Goal: Information Seeking & Learning: Learn about a topic

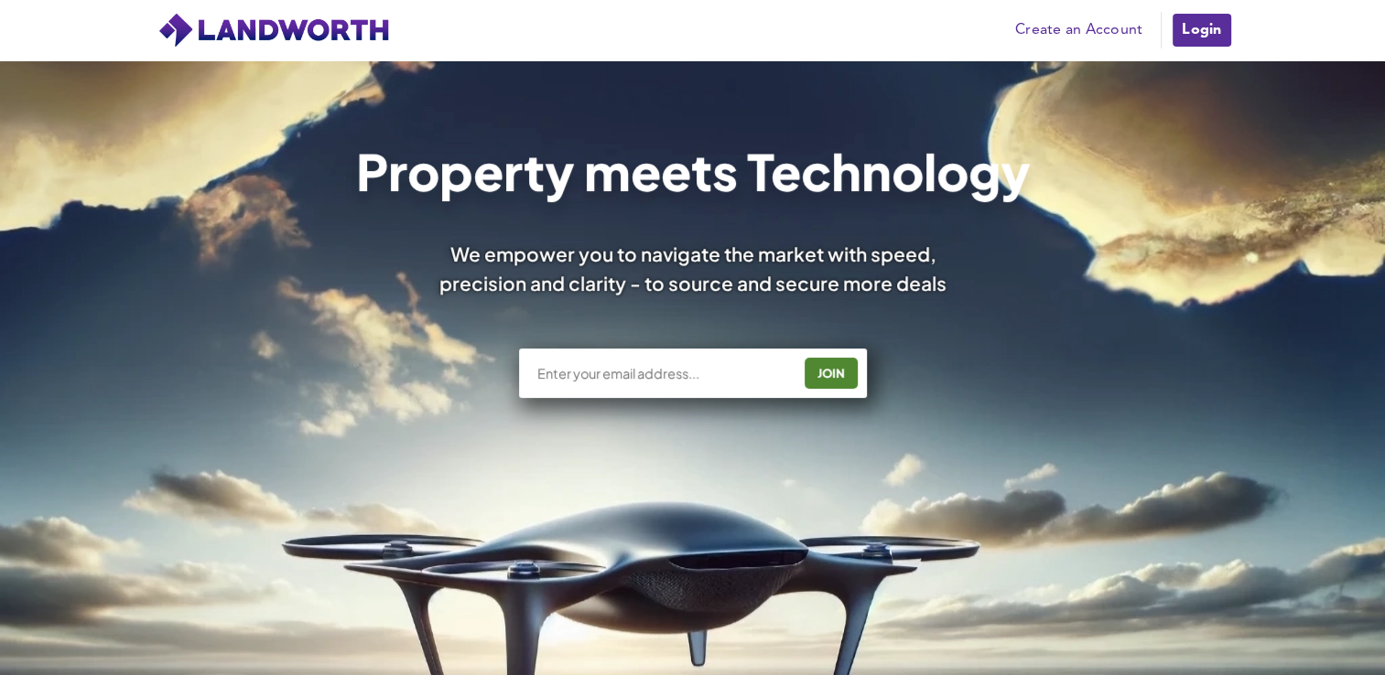
click at [645, 371] on input "text" at bounding box center [662, 373] width 255 height 18
type input "[PERSON_NAME][EMAIL_ADDRESS][PERSON_NAME][DOMAIN_NAME]"
click at [828, 373] on div "JOIN" at bounding box center [831, 373] width 42 height 29
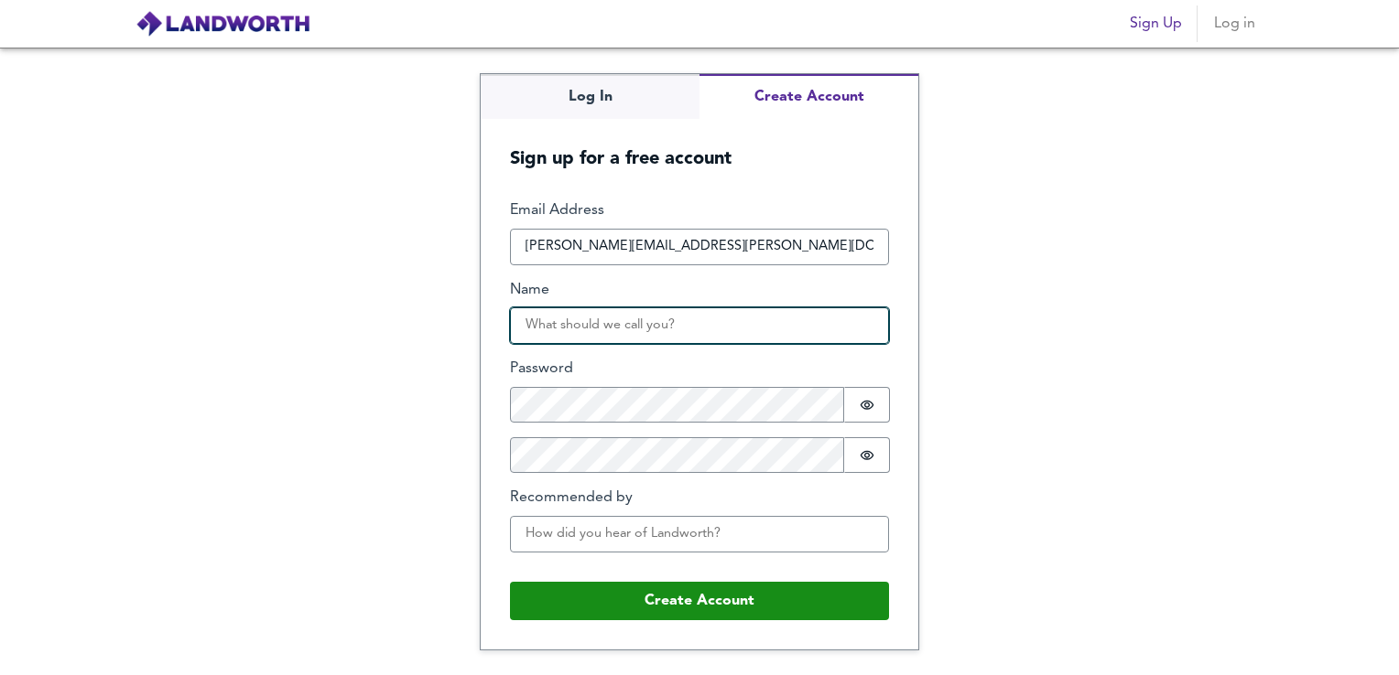
click at [610, 328] on input "Name" at bounding box center [699, 326] width 379 height 37
type input "Teddy john"
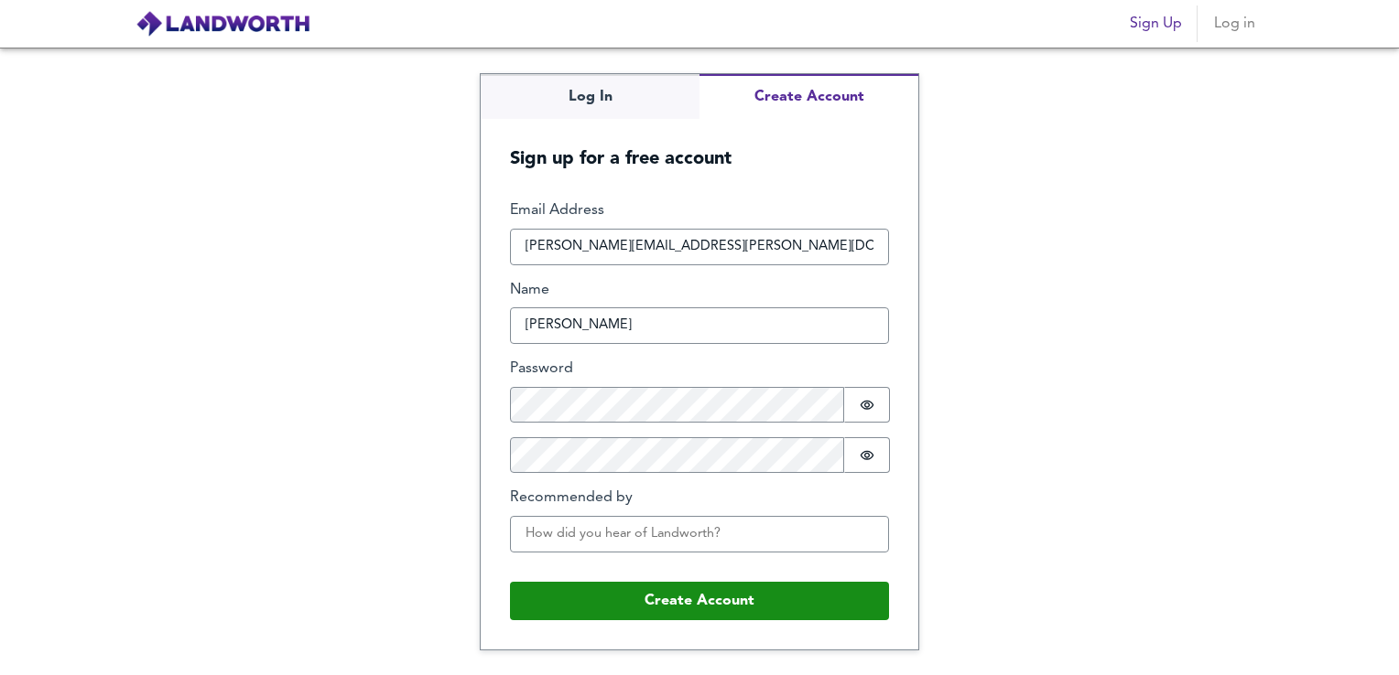
click at [694, 361] on label "Password" at bounding box center [699, 369] width 379 height 21
click at [633, 525] on input "Recommended by" at bounding box center [699, 534] width 379 height 37
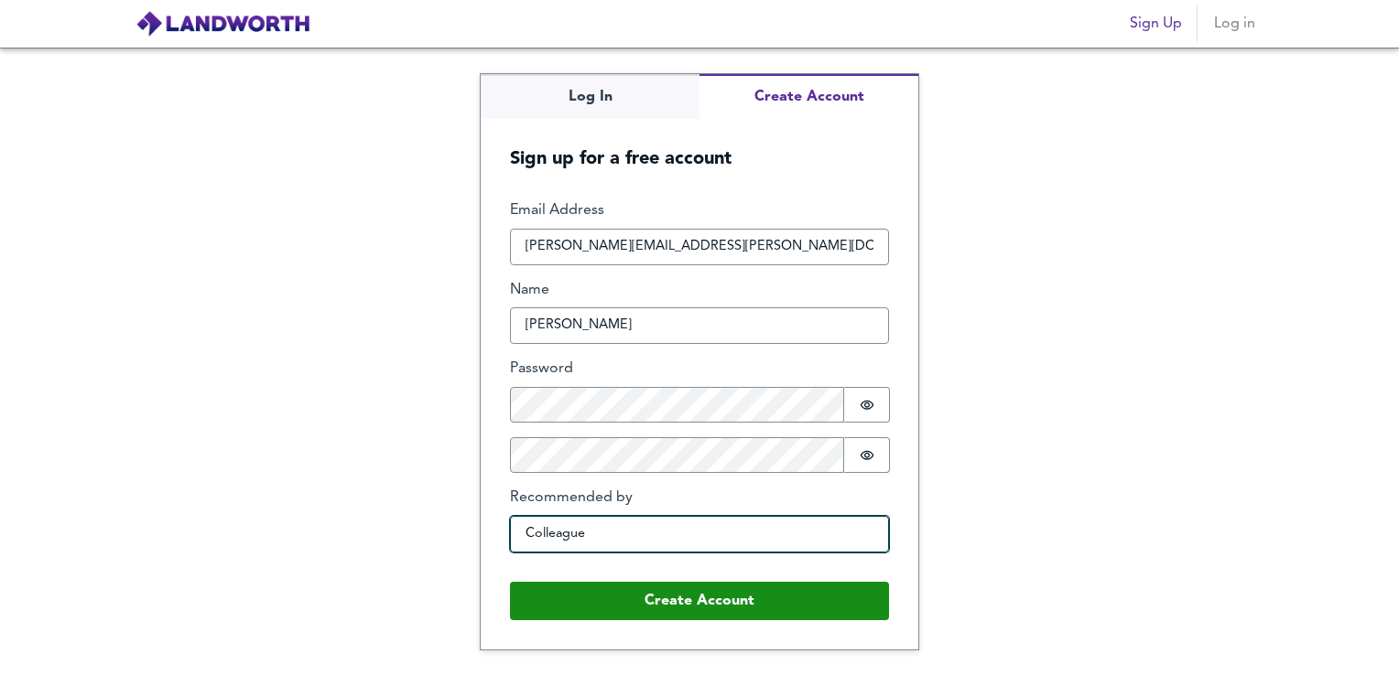
type input "Colleague"
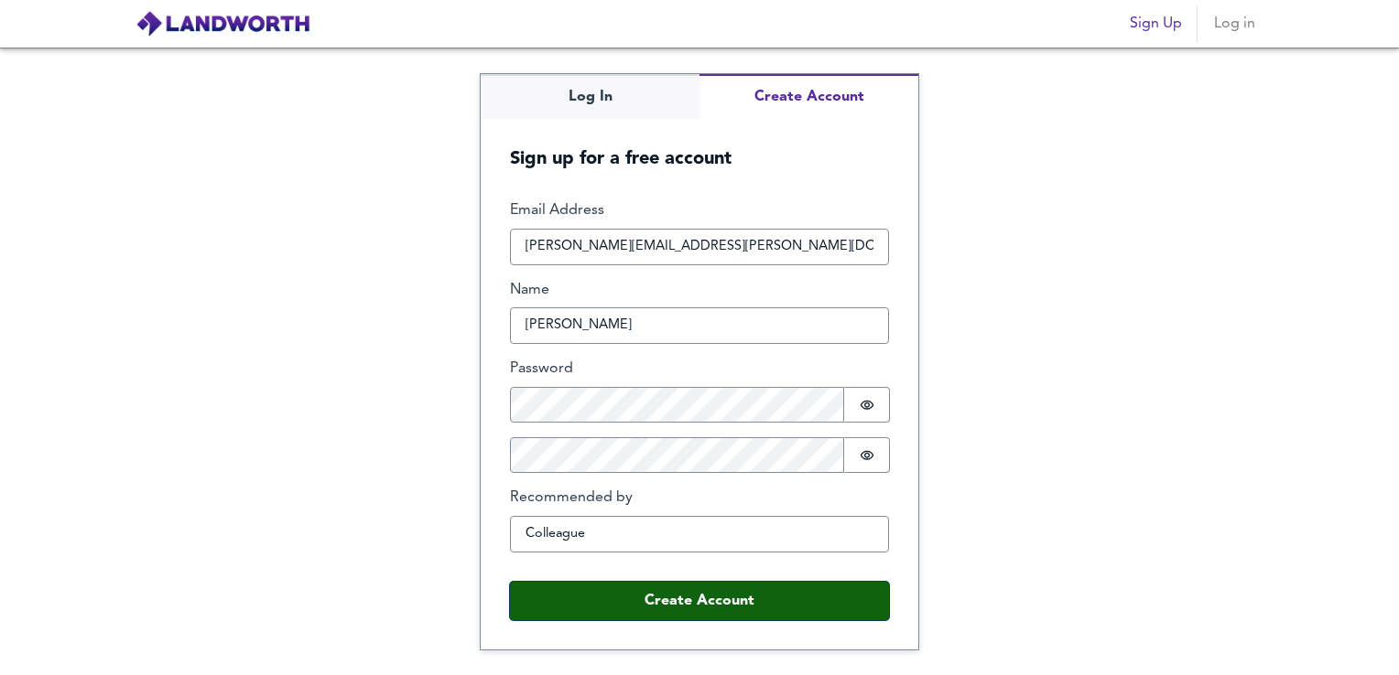
click at [640, 609] on button "Create Account" at bounding box center [699, 601] width 379 height 38
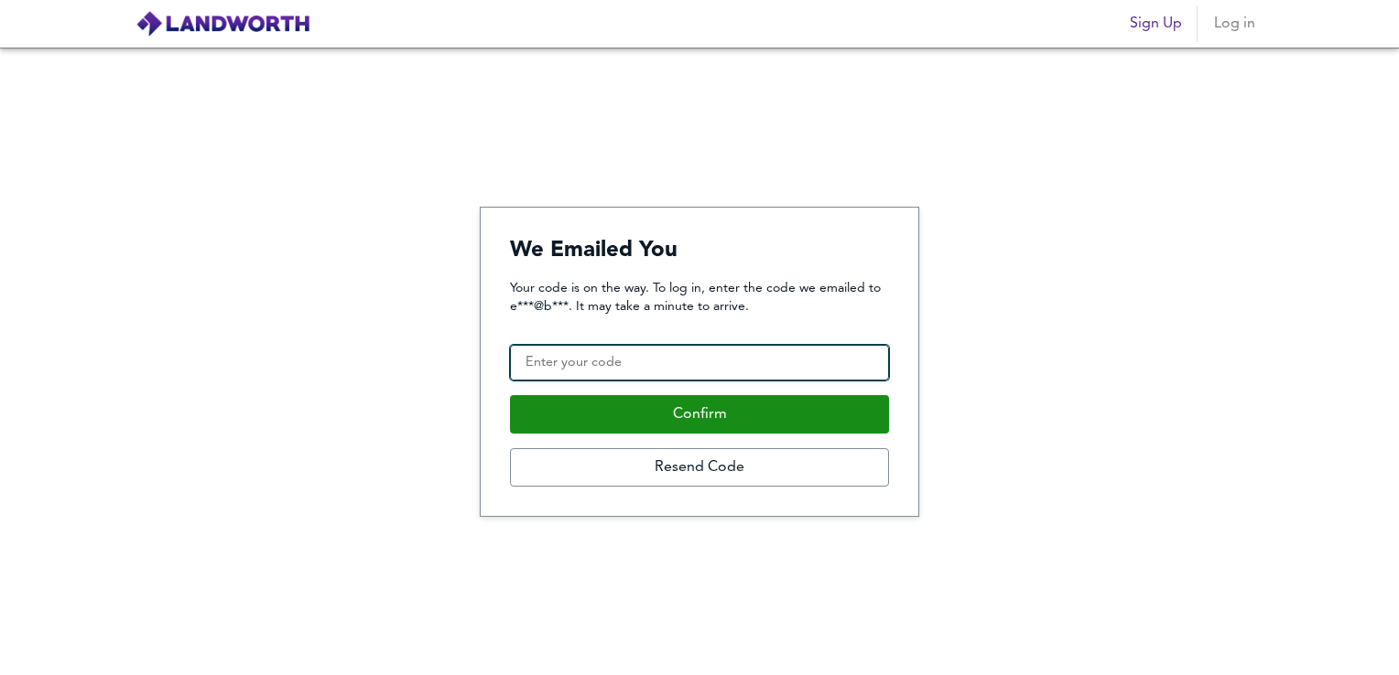
click at [619, 357] on input "Confirmation Code" at bounding box center [699, 363] width 379 height 37
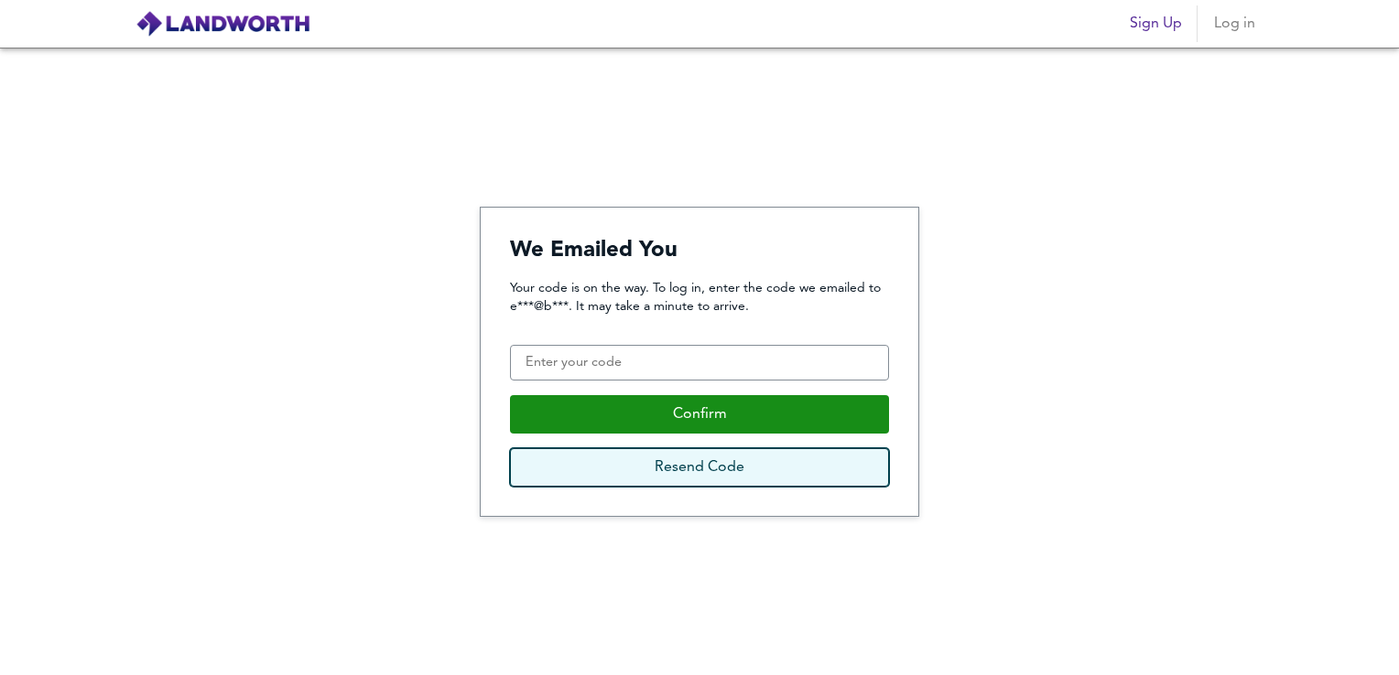
click at [680, 471] on button "Resend Code" at bounding box center [699, 467] width 379 height 38
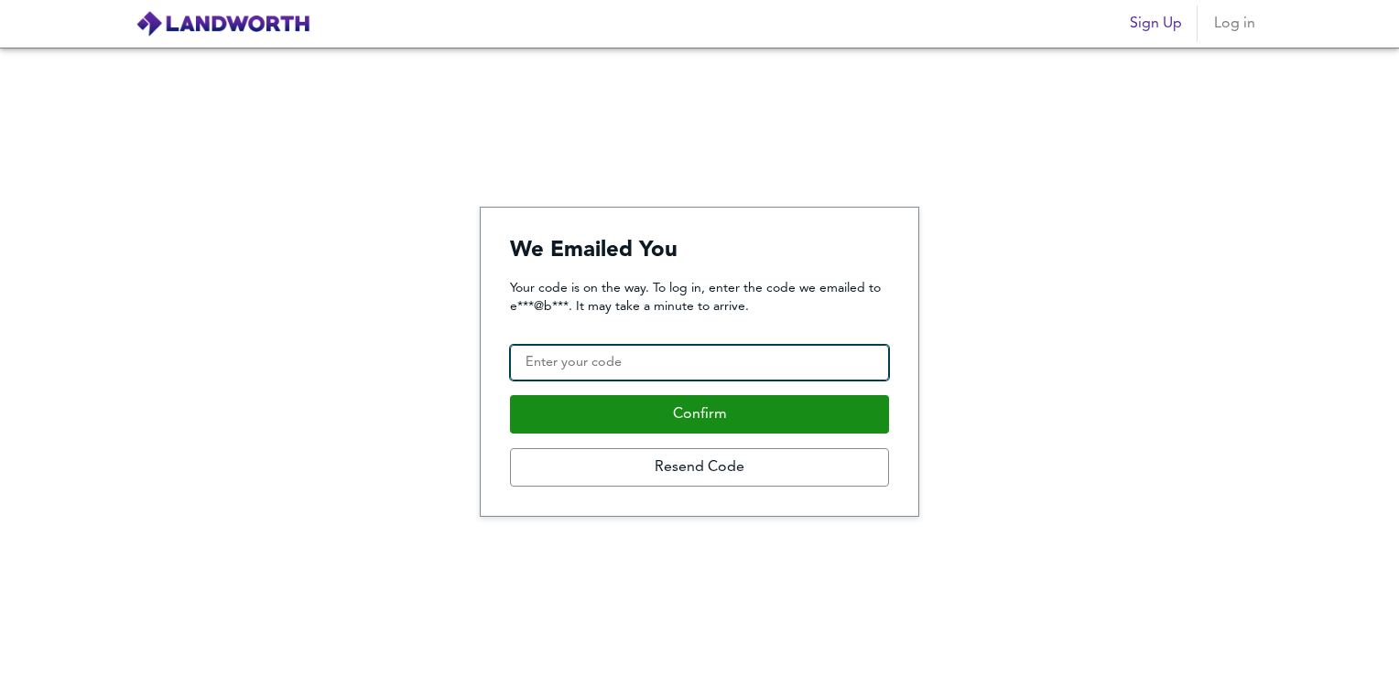
click at [622, 359] on input "Confirmation Code" at bounding box center [699, 363] width 379 height 37
paste input "742198"
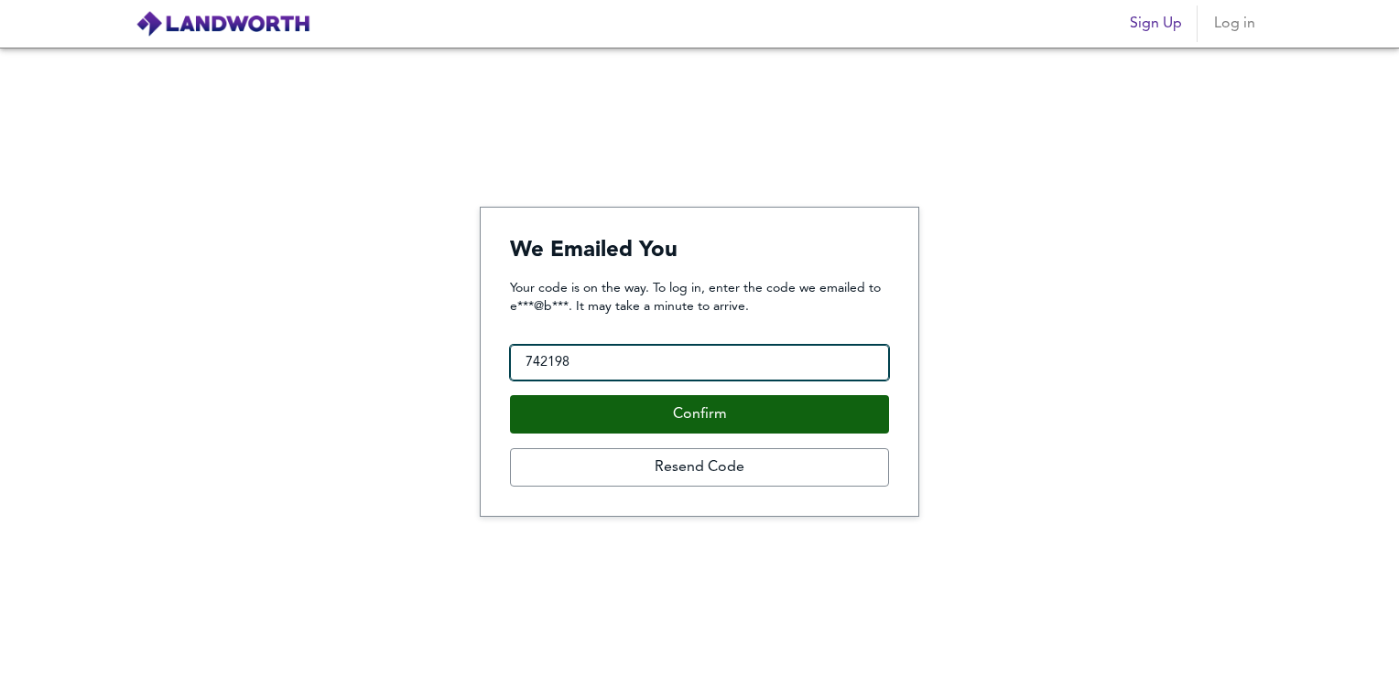
type input "742198"
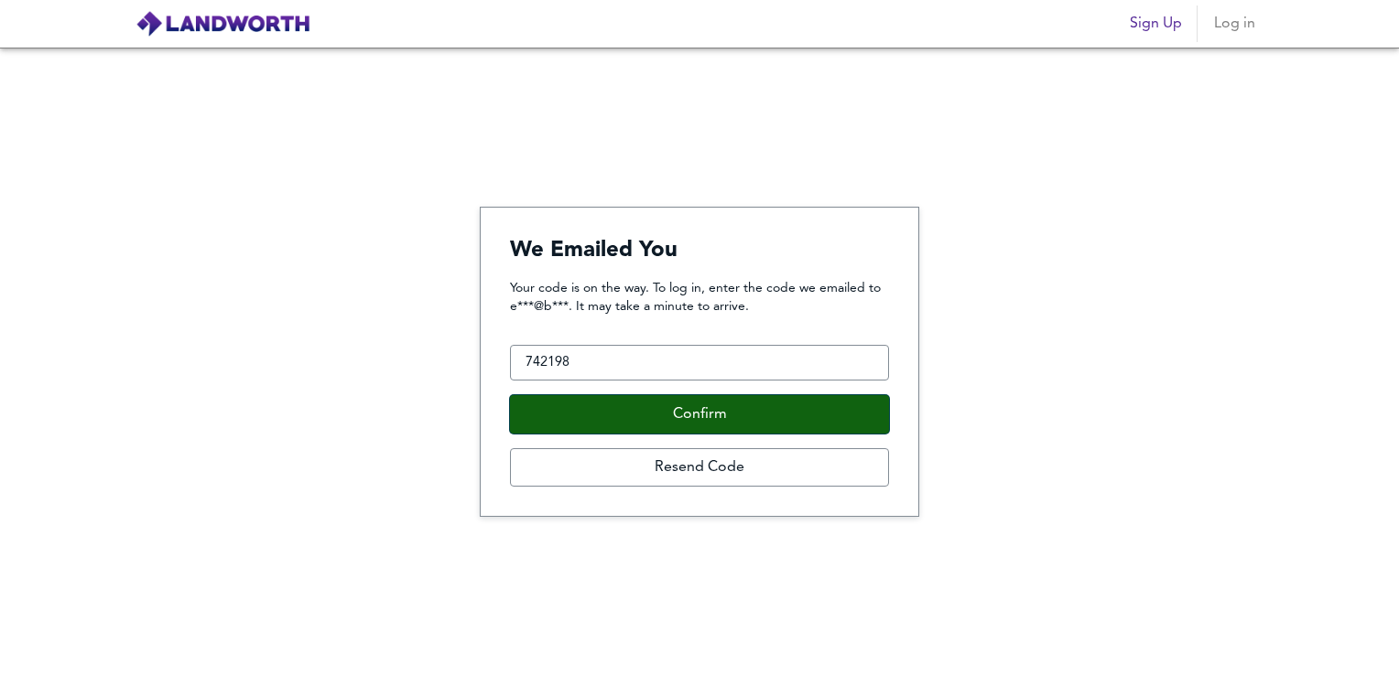
click at [669, 423] on button "Confirm" at bounding box center [699, 414] width 379 height 38
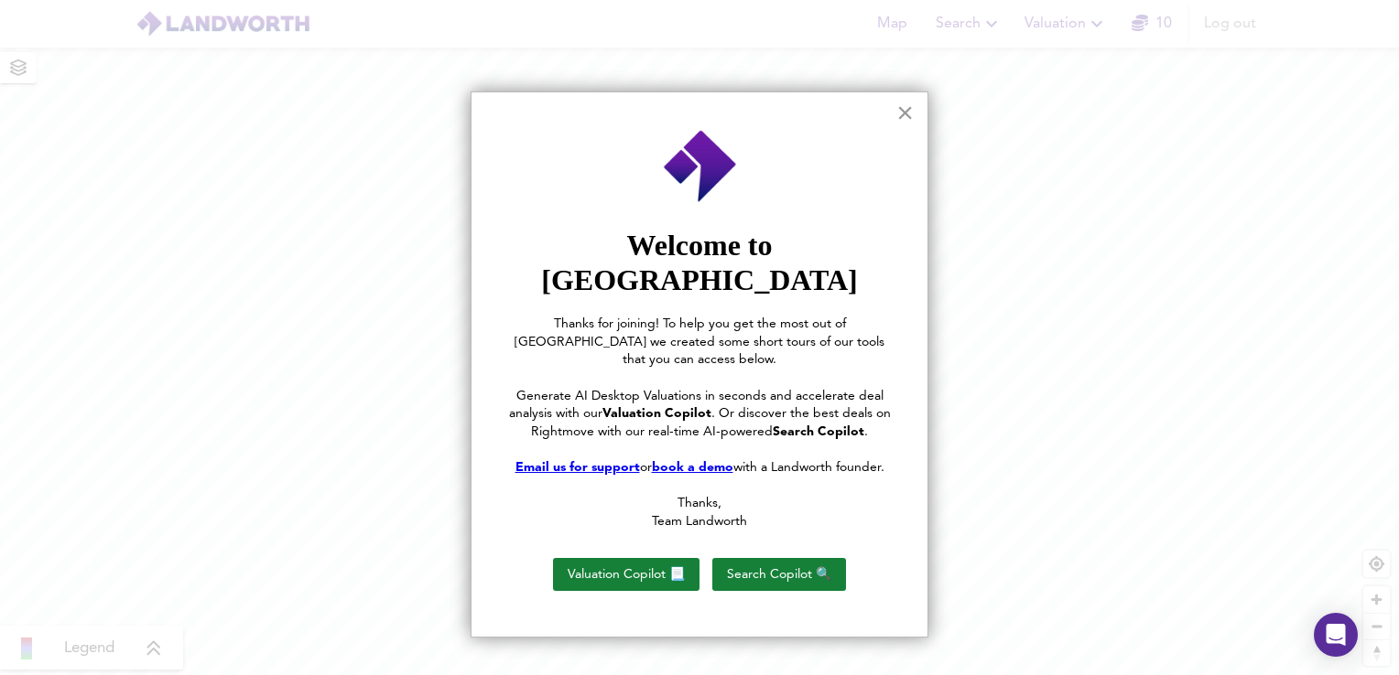
click at [903, 113] on button "×" at bounding box center [904, 112] width 17 height 29
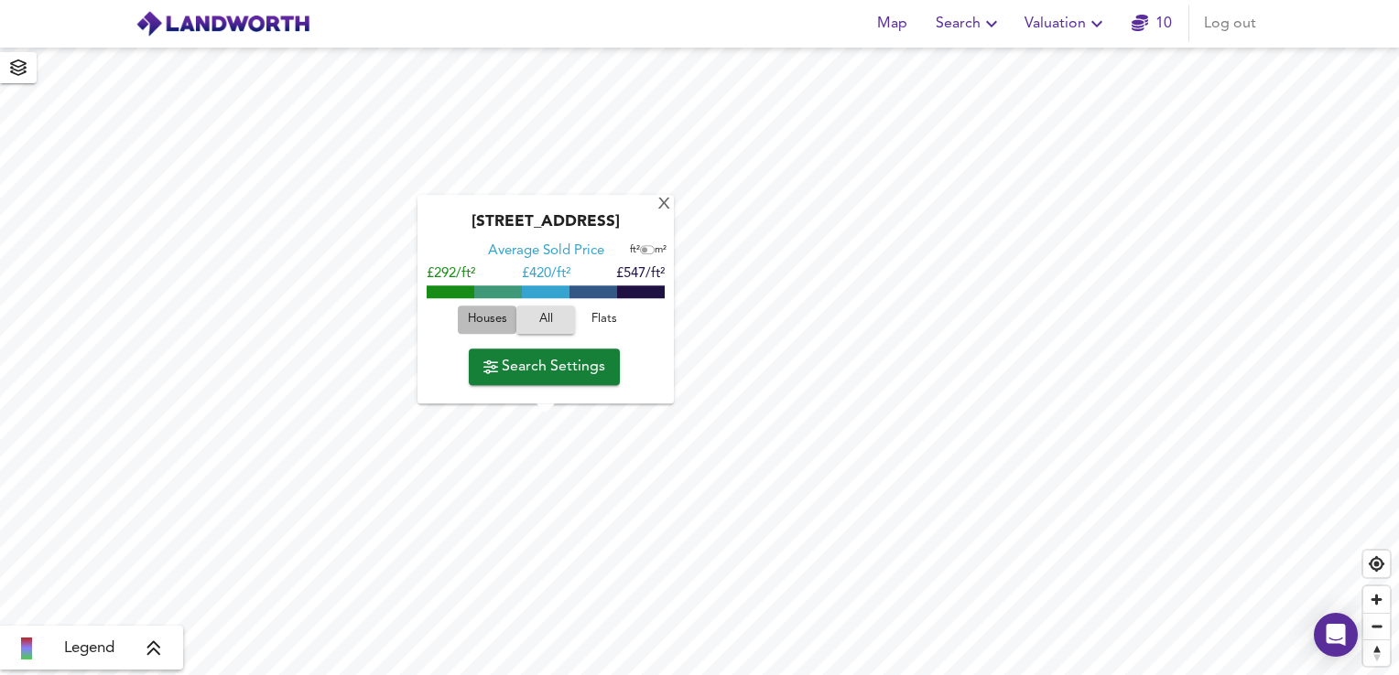
click at [491, 324] on span "Houses" at bounding box center [486, 319] width 49 height 21
click at [562, 363] on span "Search Settings" at bounding box center [544, 367] width 122 height 26
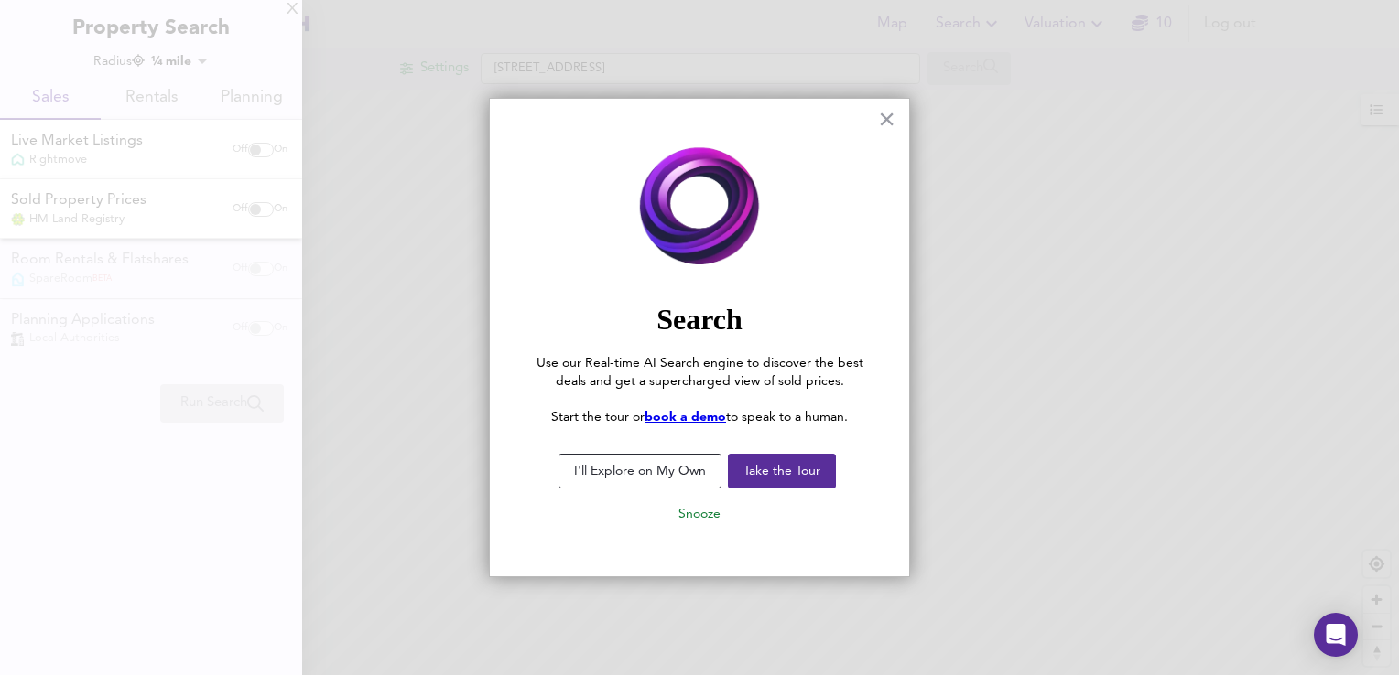
click at [661, 471] on button "I'll Explore on My Own" at bounding box center [639, 471] width 163 height 35
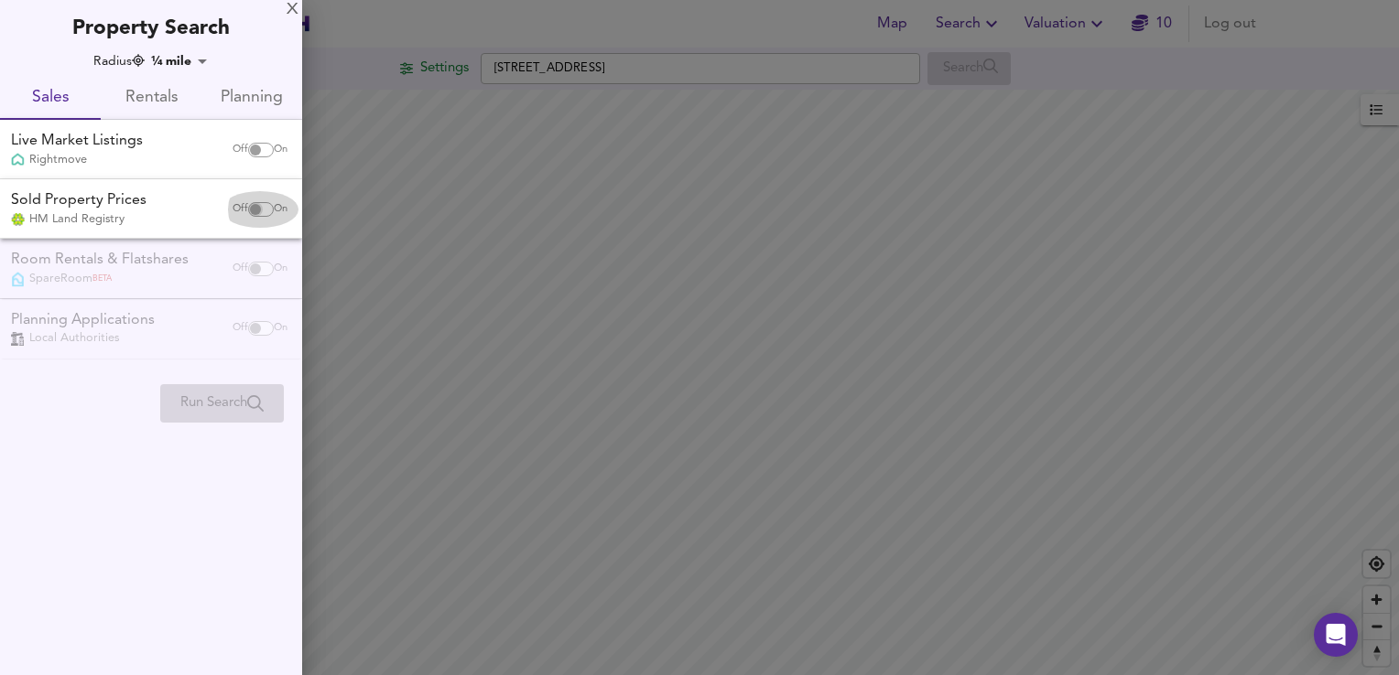
click at [249, 207] on input "checkbox" at bounding box center [255, 209] width 44 height 15
checkbox input "true"
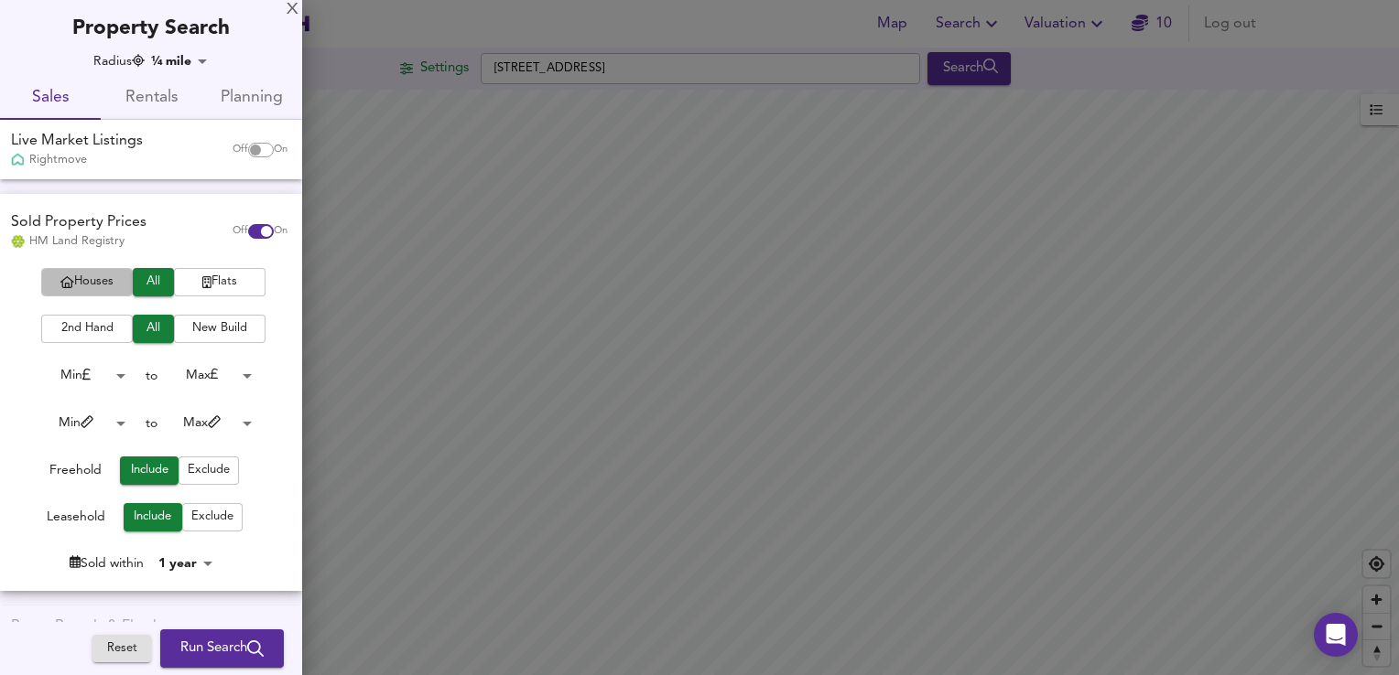
click at [103, 273] on span "Houses" at bounding box center [86, 282] width 73 height 21
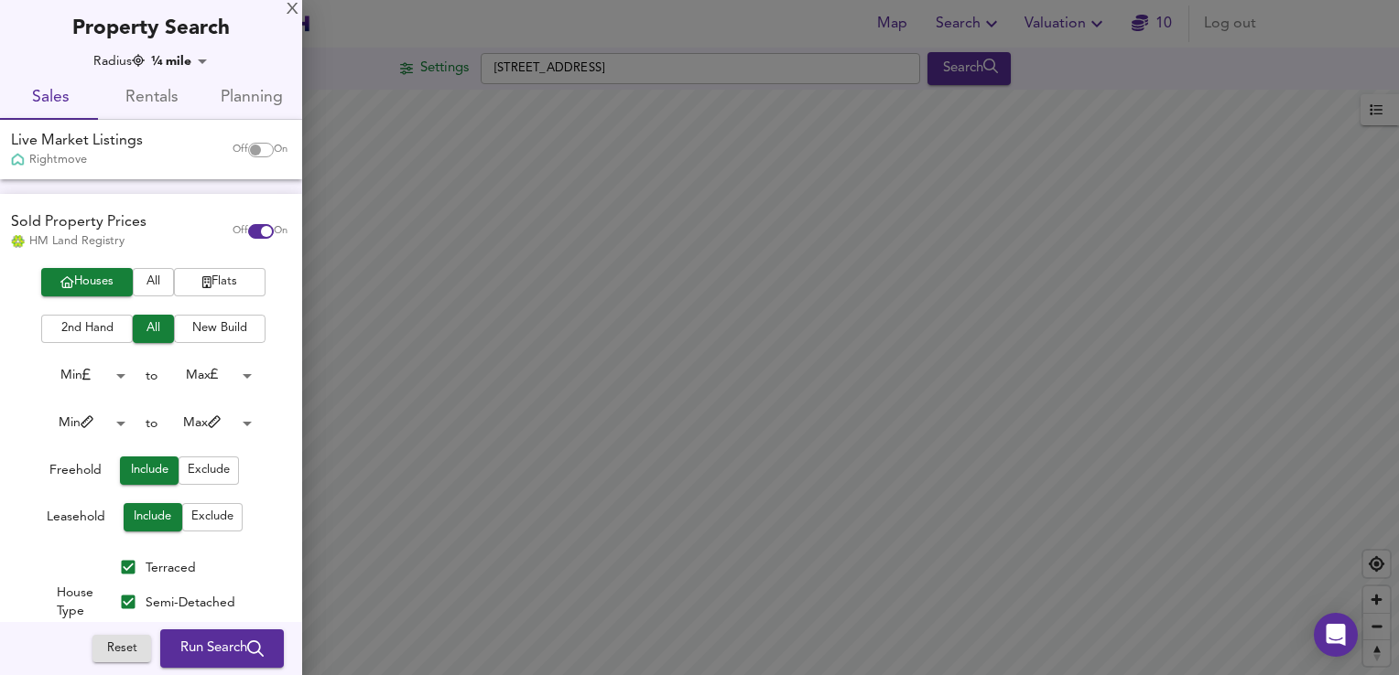
click at [218, 325] on span "New Build" at bounding box center [219, 329] width 73 height 21
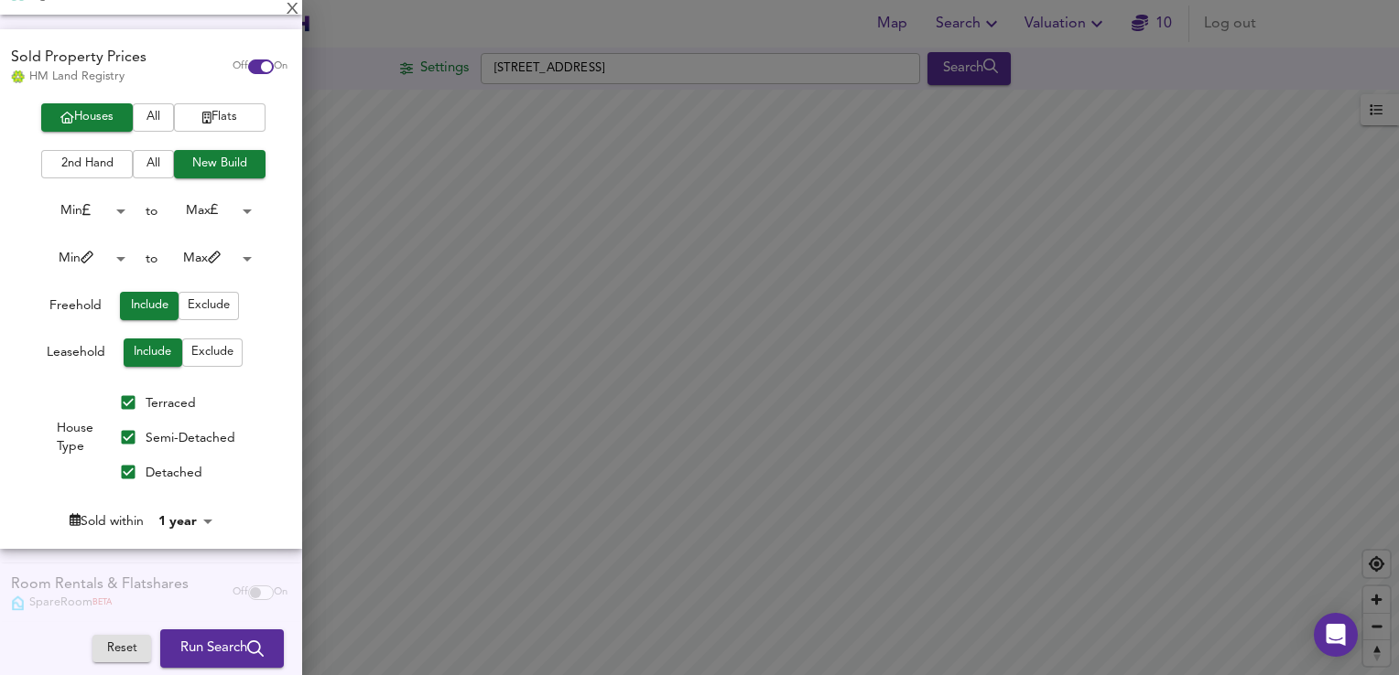
scroll to position [179, 0]
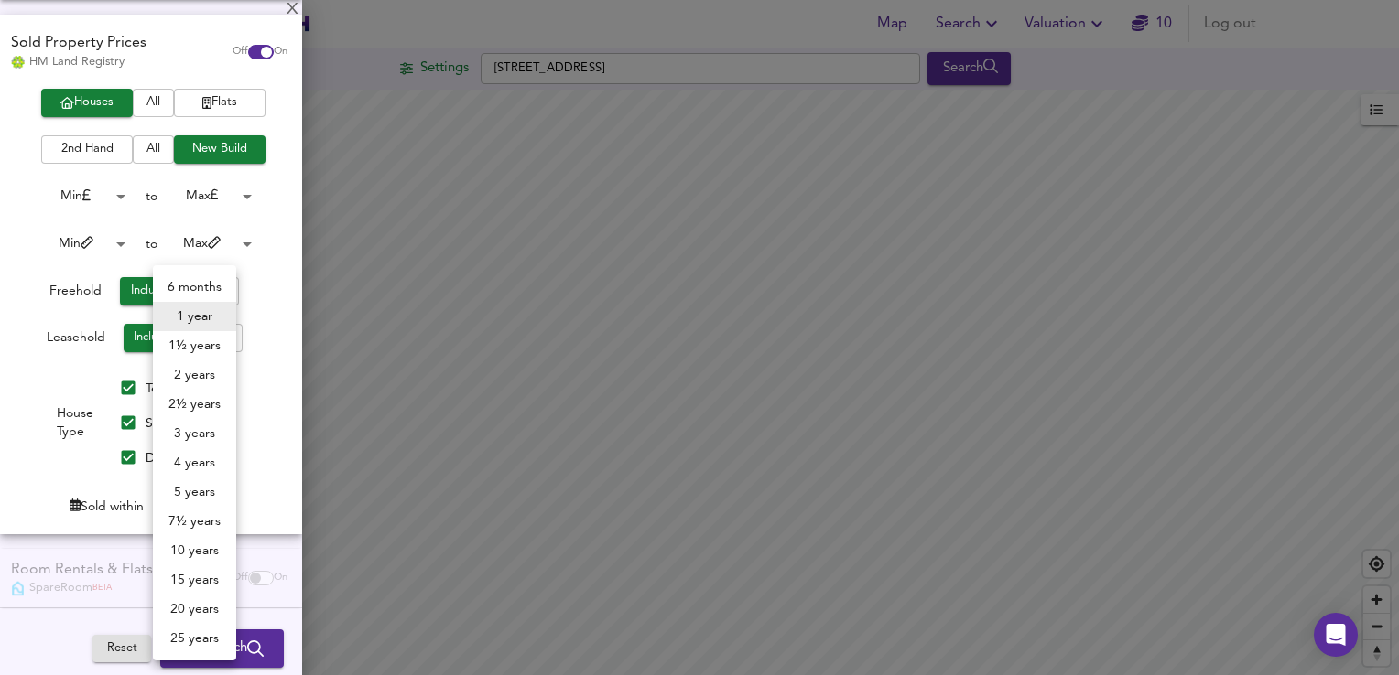
click at [184, 510] on body "Map Search Valuation 10 Log out Settings Station Road, TN8 6HJ Search Legend UK…" at bounding box center [699, 337] width 1399 height 675
click at [189, 383] on li "2 years" at bounding box center [194, 375] width 83 height 29
type input "24"
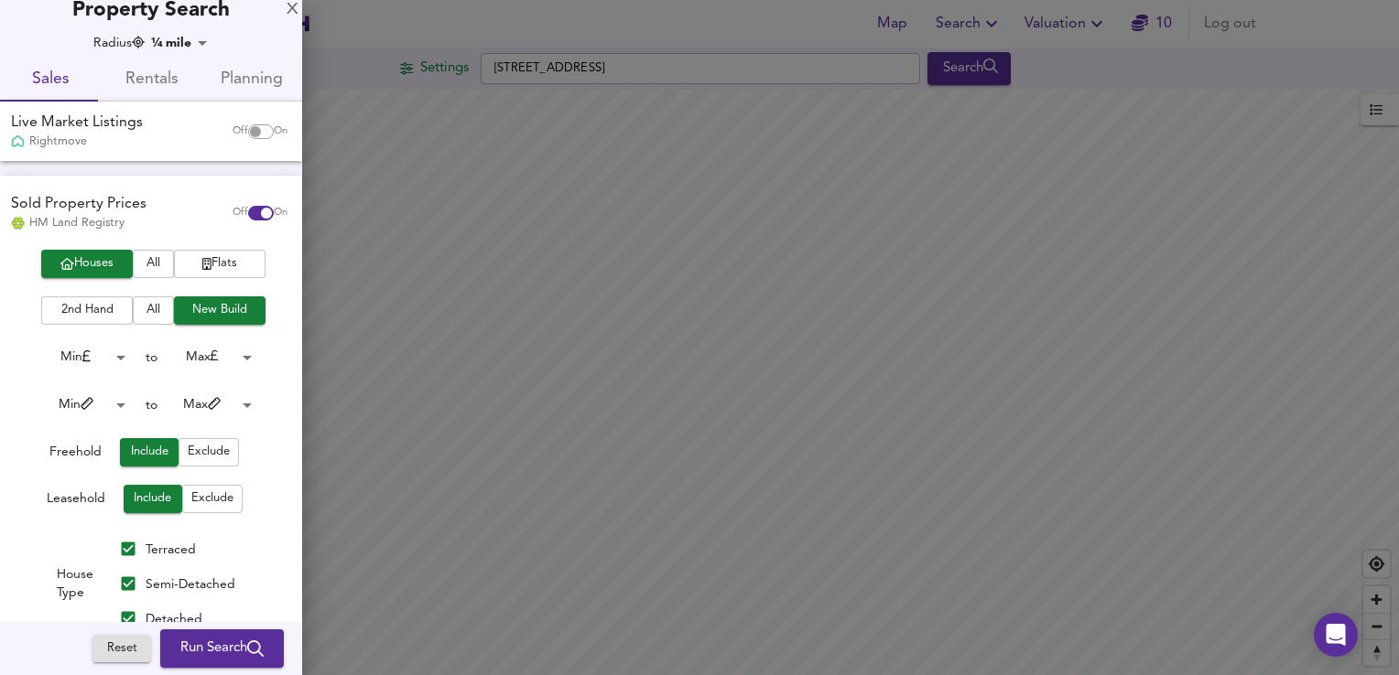
scroll to position [55, 0]
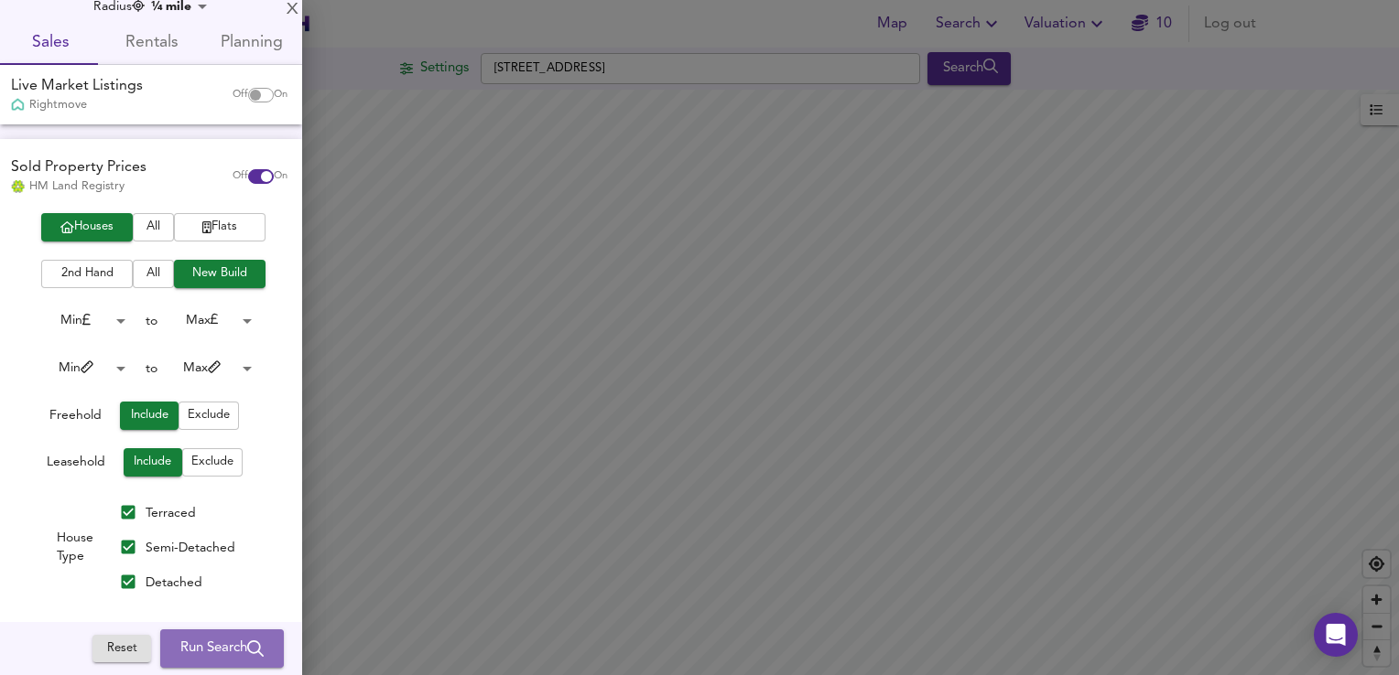
click at [200, 646] on span "Run Search" at bounding box center [221, 649] width 83 height 24
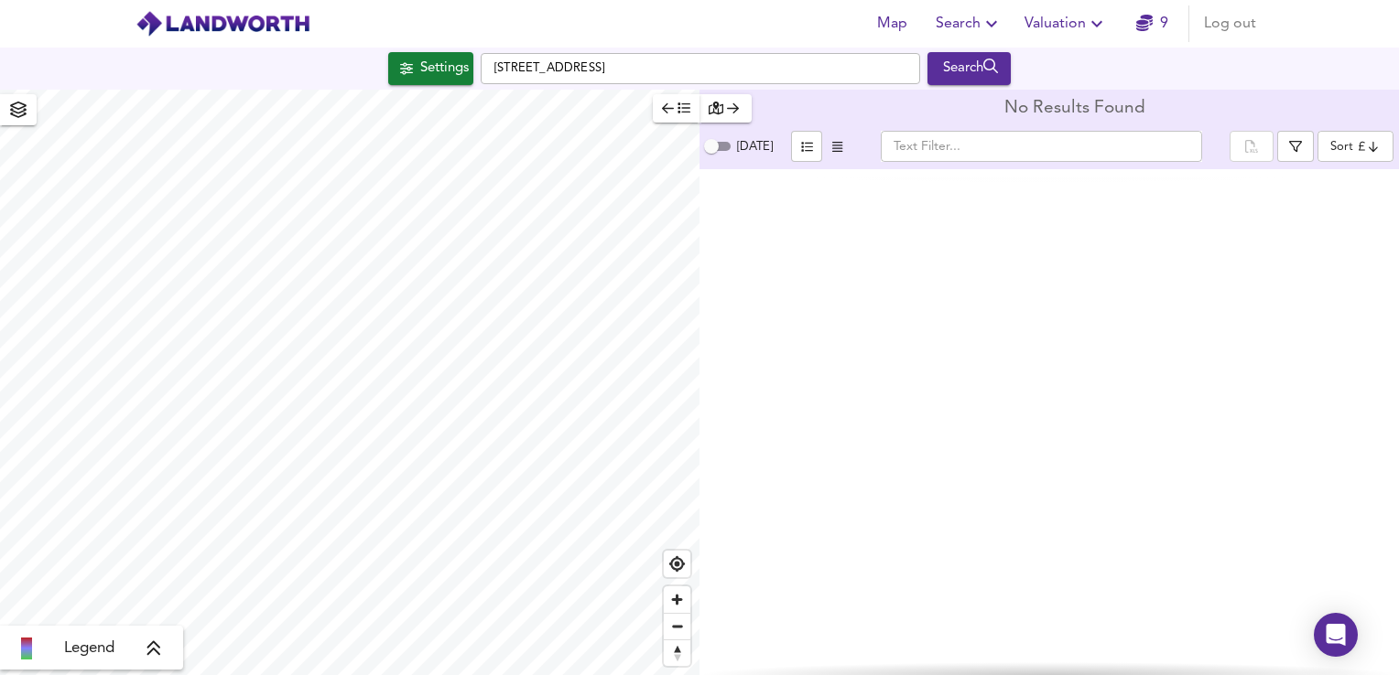
checkbox input "false"
checkbox input "true"
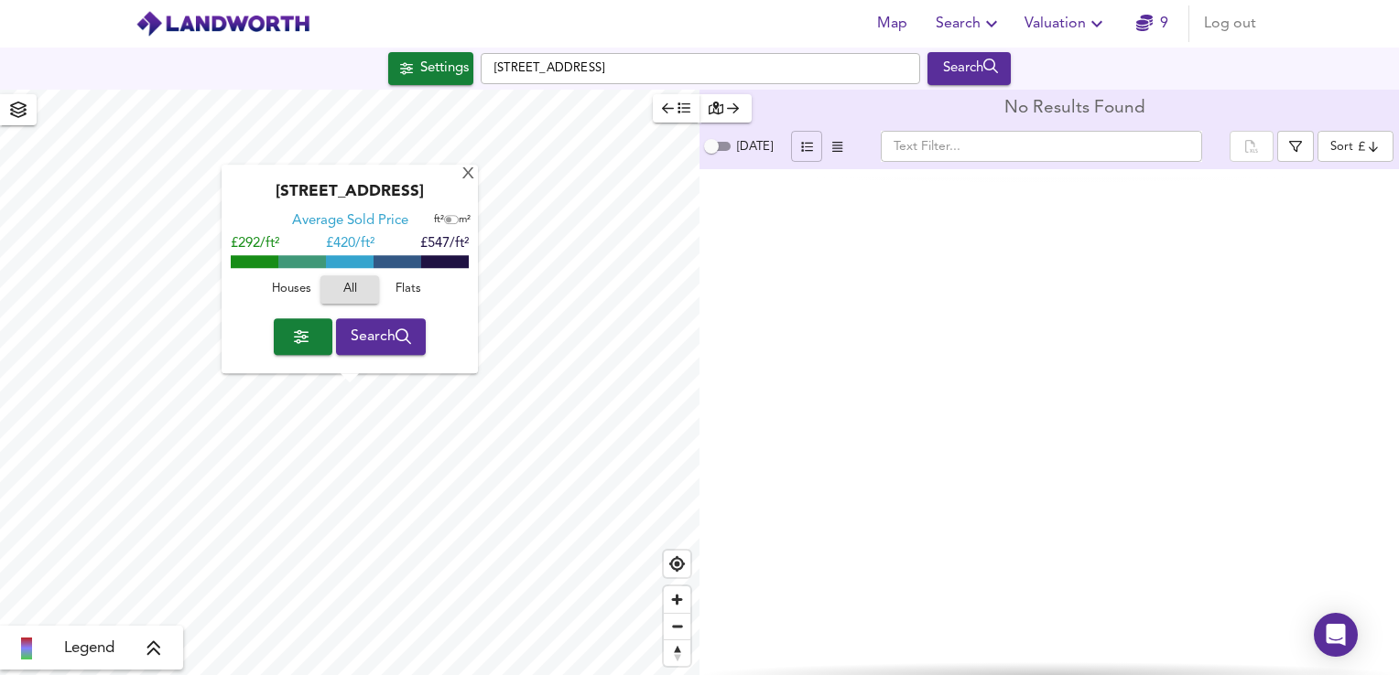
click at [801, 148] on icon "button" at bounding box center [807, 147] width 12 height 12
click at [331, 675] on html "Map Search Valuation 9 Log out Settings Station Road, TN8 6HJ Search X Station …" at bounding box center [699, 337] width 1399 height 675
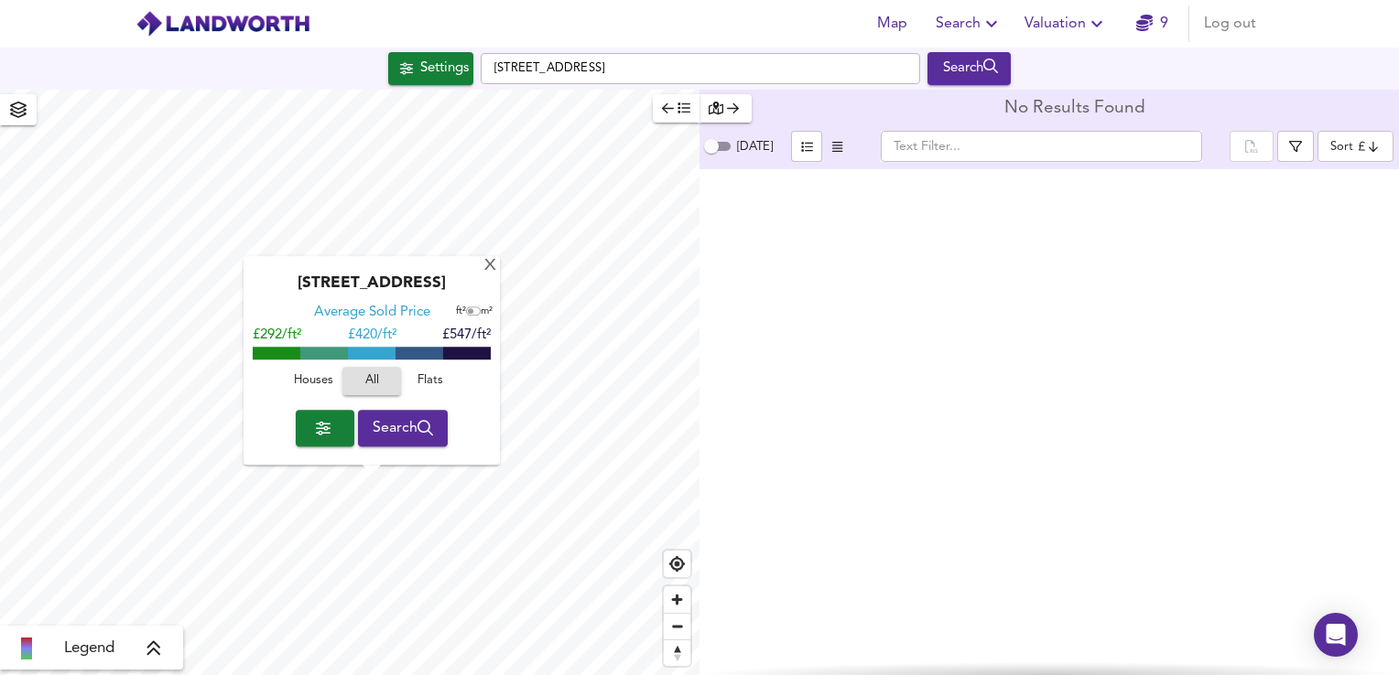
type input "1476"
click at [374, 675] on html "Map Search Valuation 9 Log out Settings Station Road, TN8 6HJ Search X Station …" at bounding box center [699, 337] width 1399 height 675
click at [403, 431] on span "Search" at bounding box center [403, 429] width 61 height 26
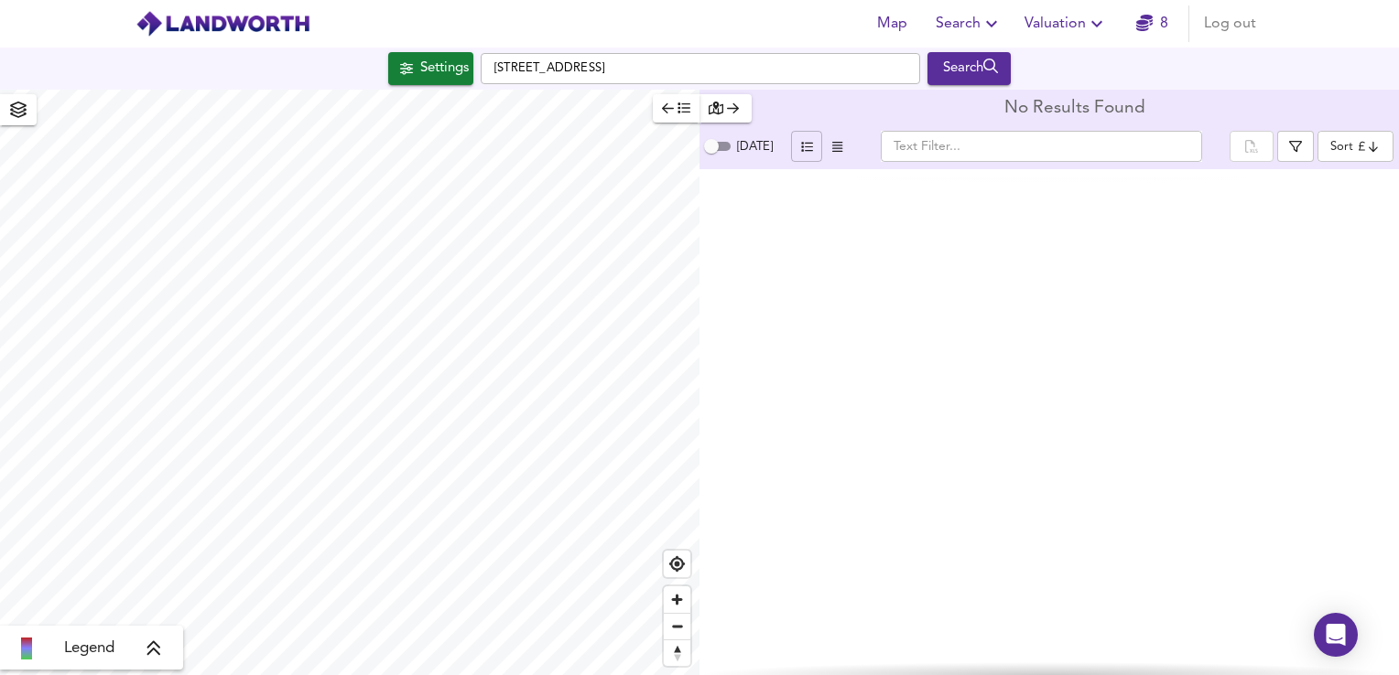
click at [804, 146] on icon "button" at bounding box center [807, 147] width 12 height 12
click at [792, 146] on button "button" at bounding box center [806, 146] width 31 height 31
click at [832, 145] on icon "button" at bounding box center [837, 147] width 10 height 10
click at [809, 150] on span "button" at bounding box center [806, 146] width 22 height 21
click at [675, 112] on span "button" at bounding box center [676, 108] width 28 height 21
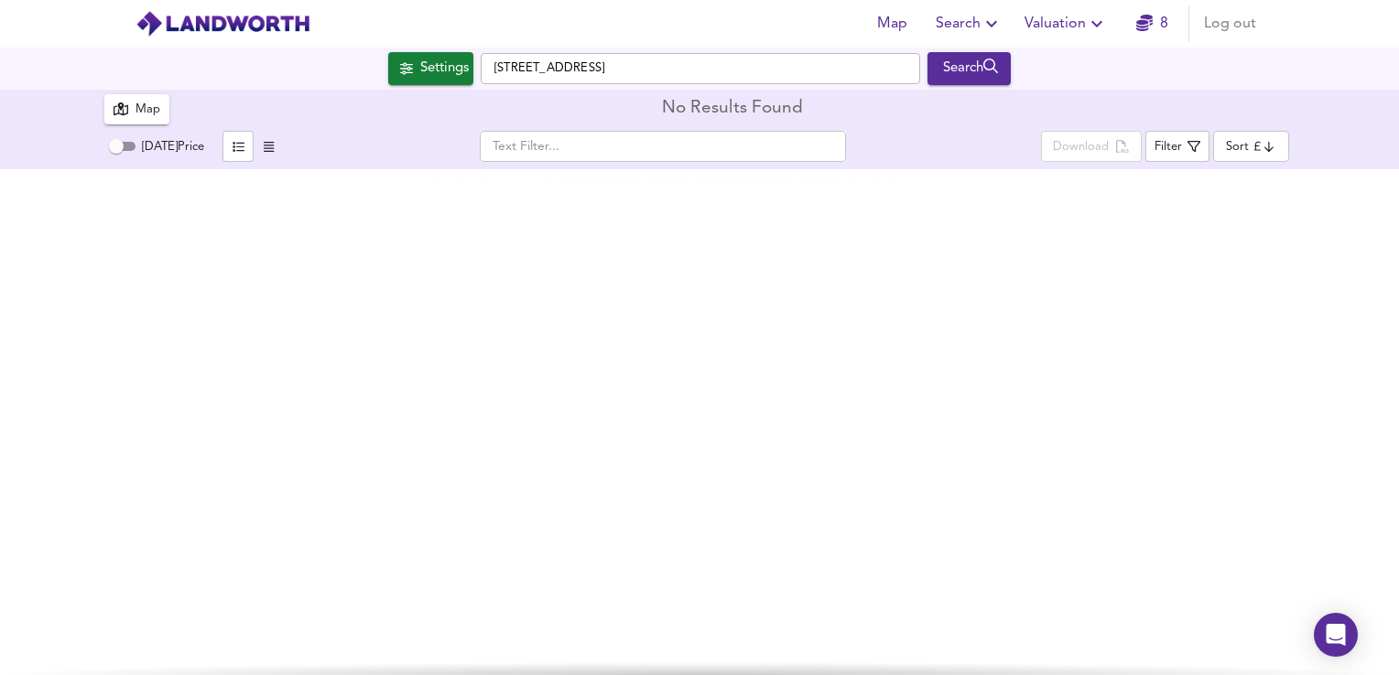
click at [441, 77] on div "Settings" at bounding box center [444, 69] width 49 height 24
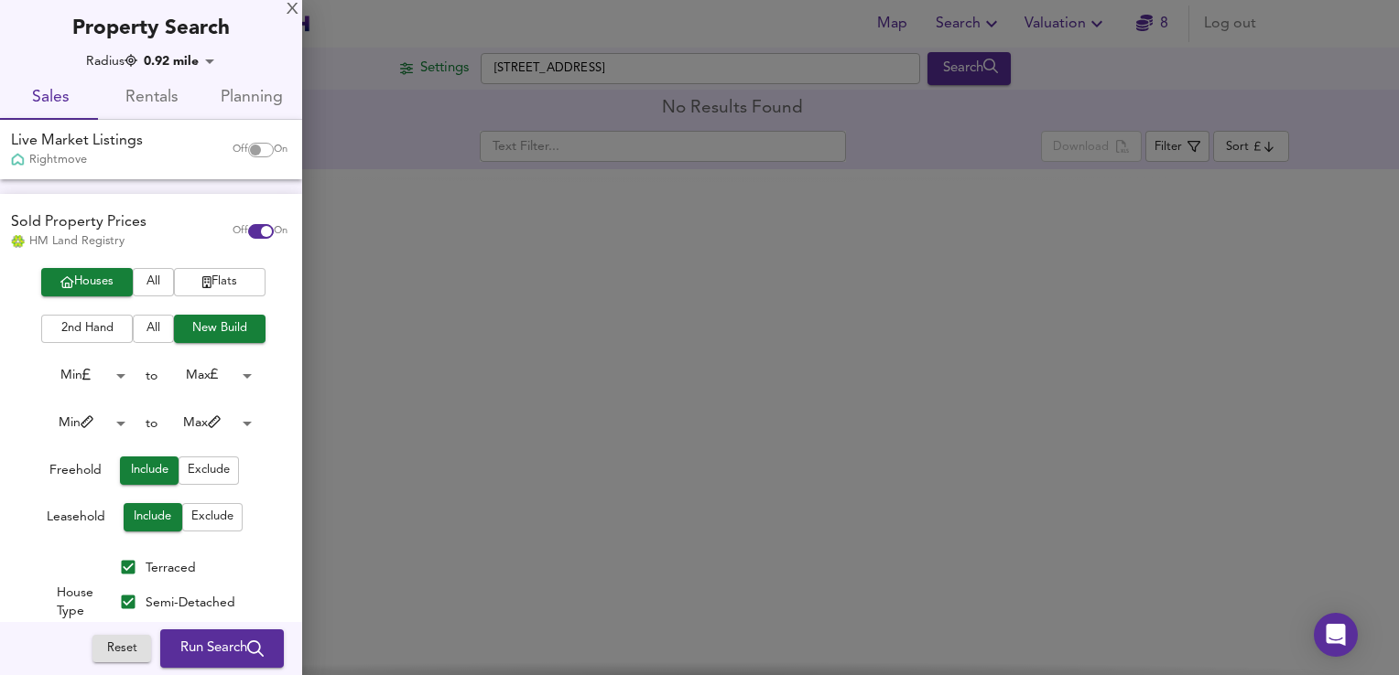
click at [155, 324] on span "All" at bounding box center [153, 329] width 23 height 21
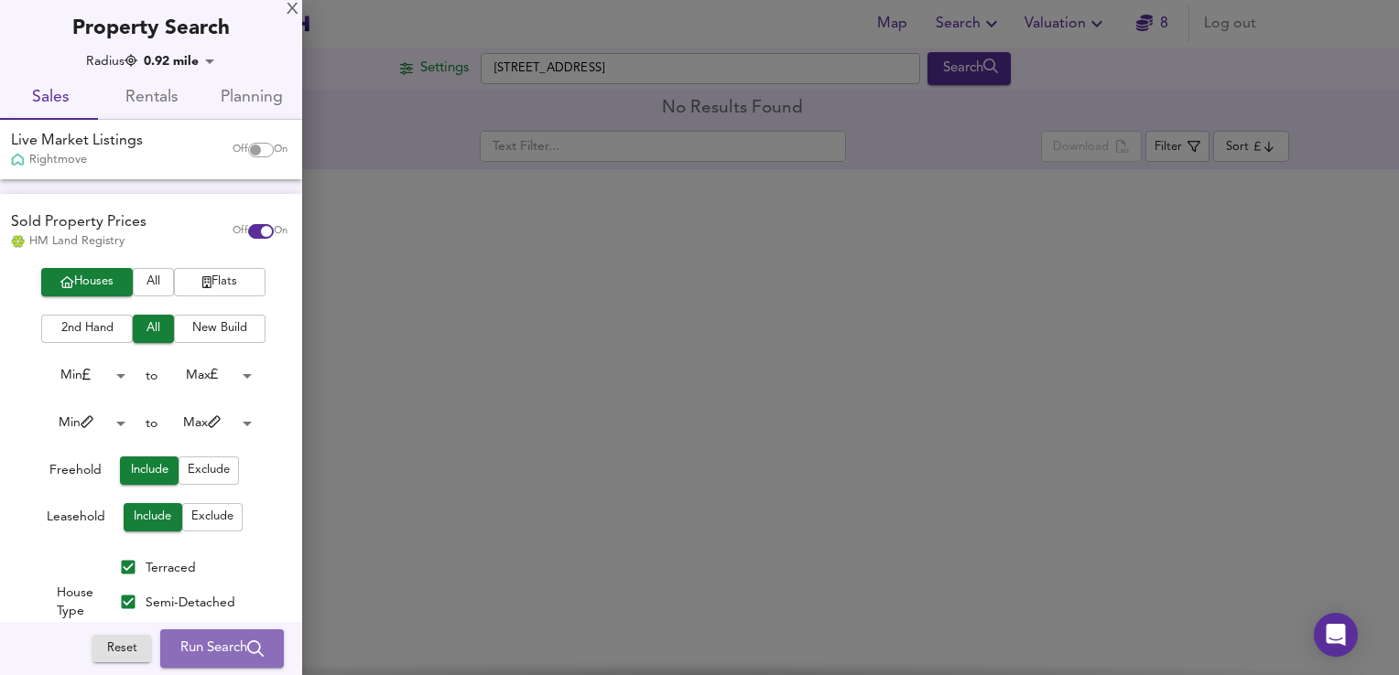
click at [195, 640] on span "Run Search" at bounding box center [221, 649] width 83 height 24
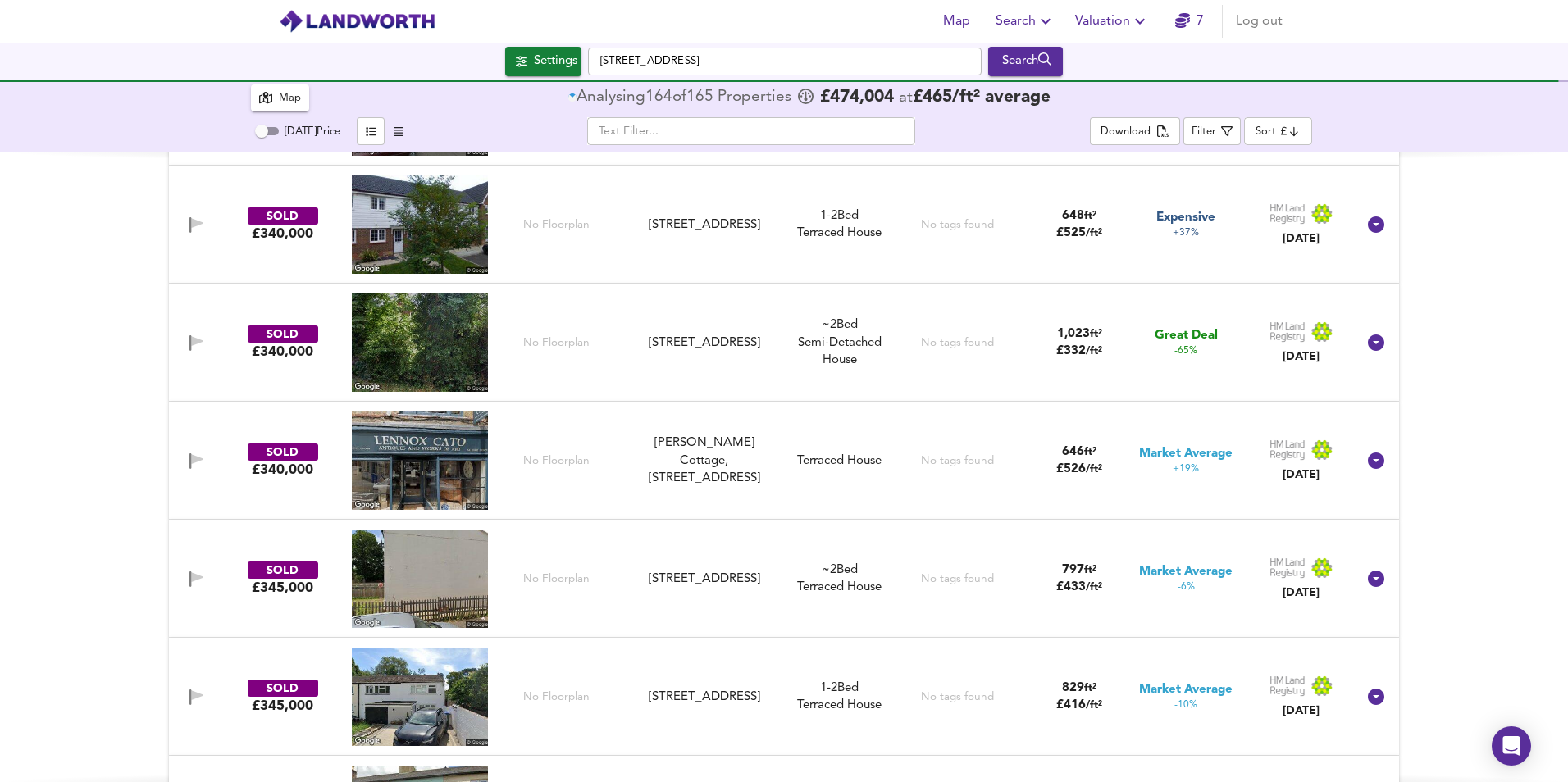
scroll to position [3645, 0]
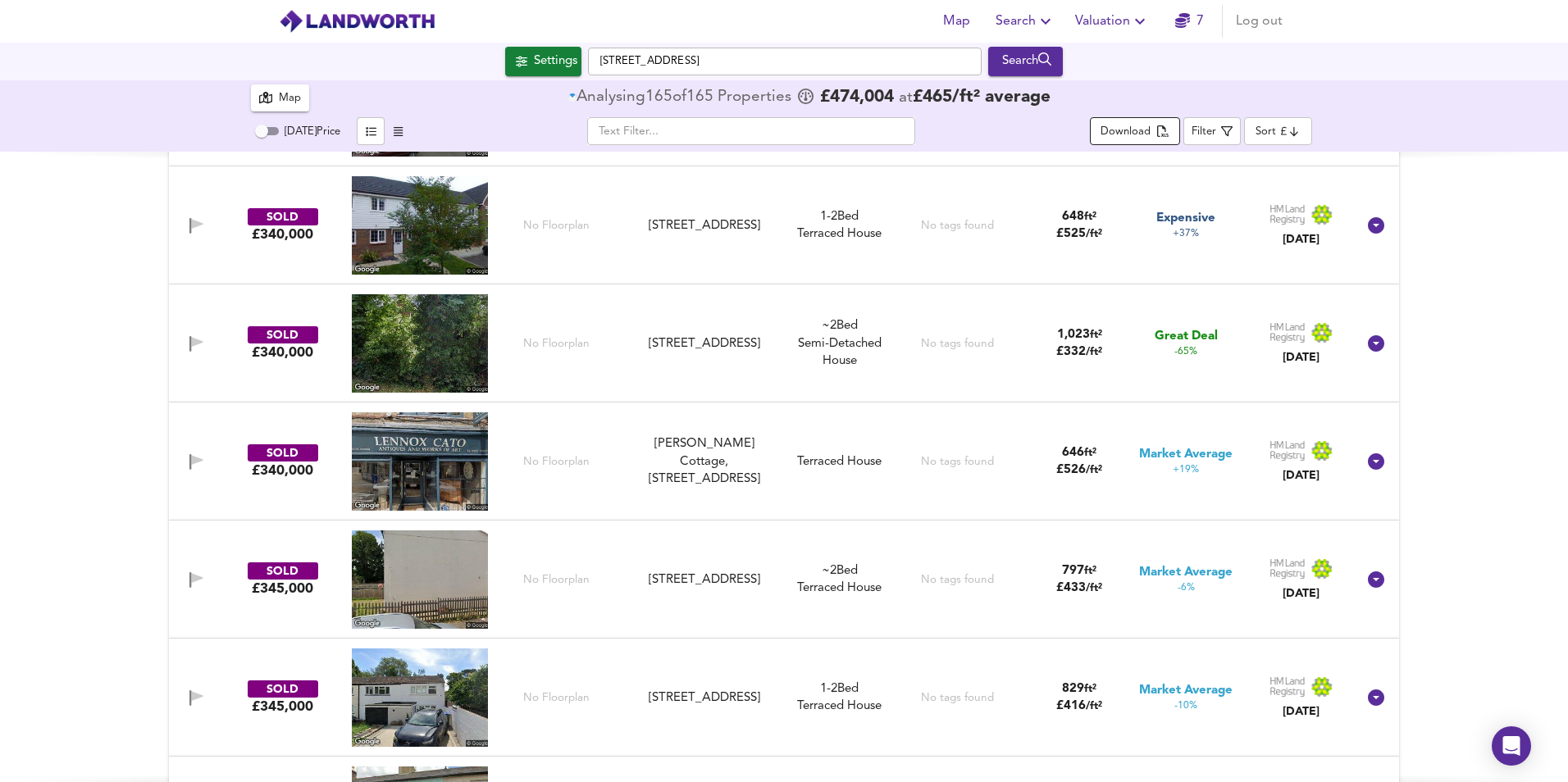
click at [1158, 134] on icon "split button" at bounding box center [1162, 133] width 12 height 14
click at [1253, 273] on div "SOLD £160,000 14 4 Caxton Close, TN8 6FS 4 Caxton Close, TN8 6FS 2 Bed Terraced…" at bounding box center [784, 467] width 1568 height 631
click at [1192, 26] on link "7" at bounding box center [1190, 21] width 29 height 23
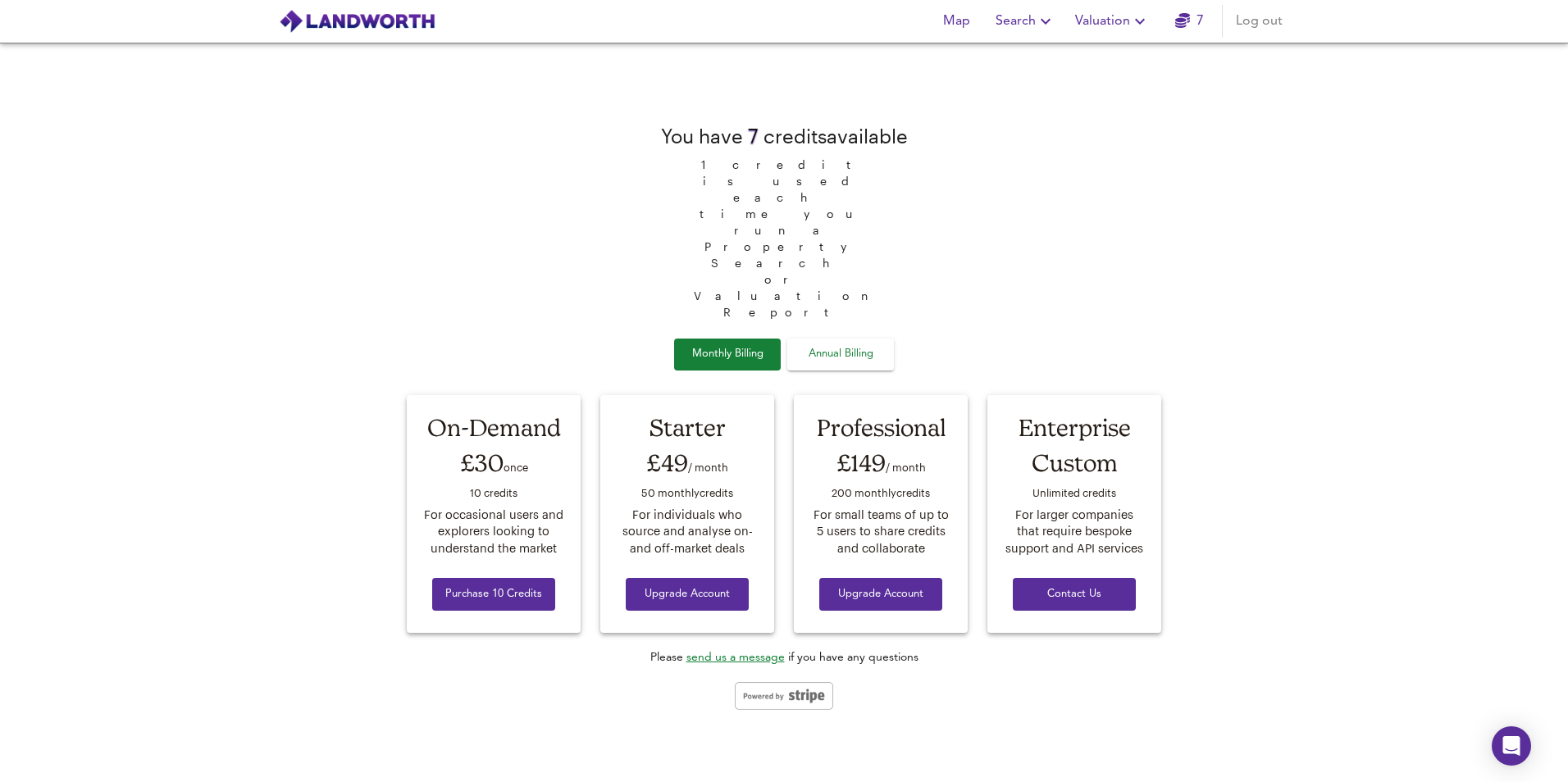
click at [955, 19] on span "Map" at bounding box center [956, 21] width 39 height 23
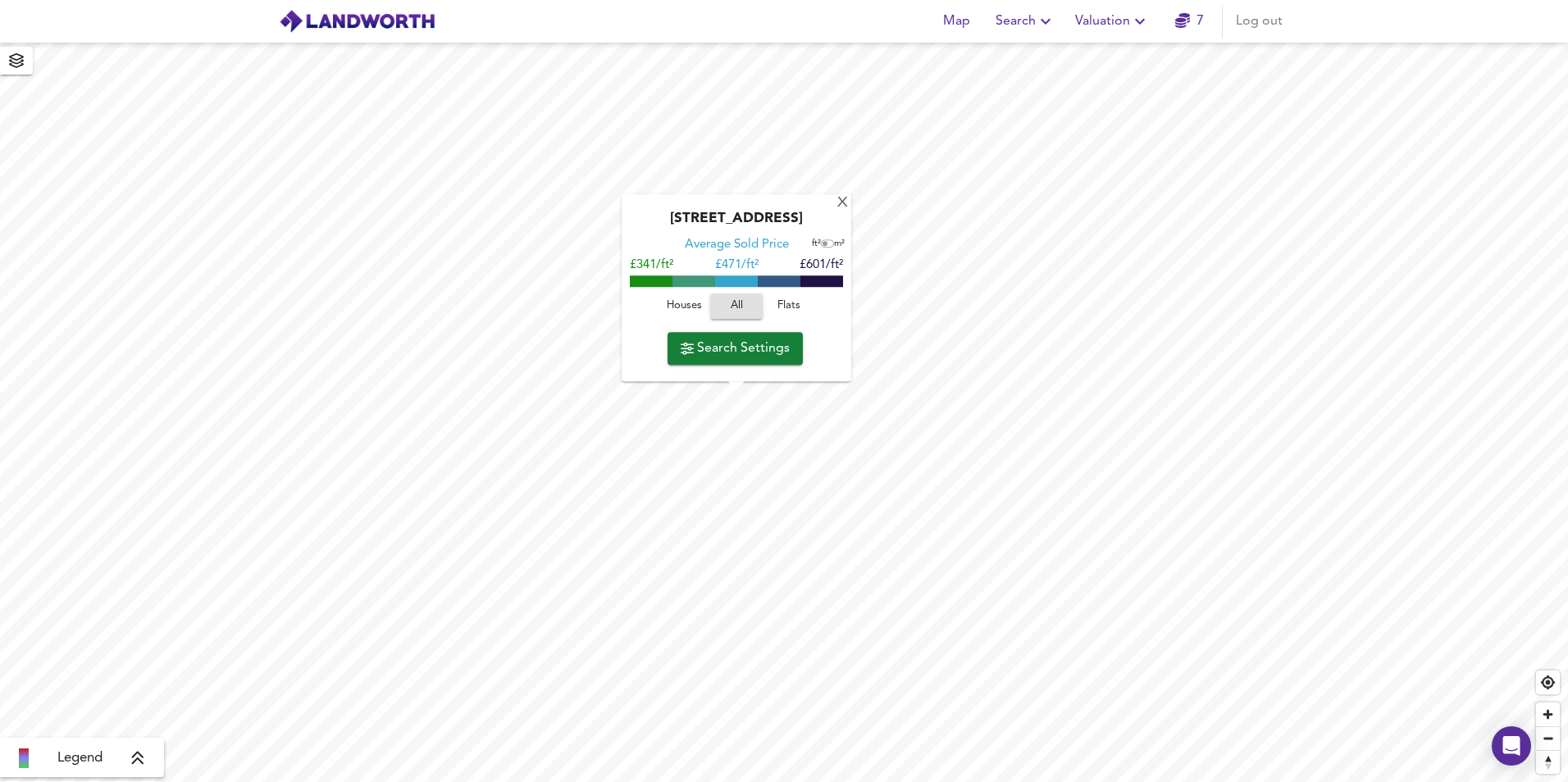
checkbox input "false"
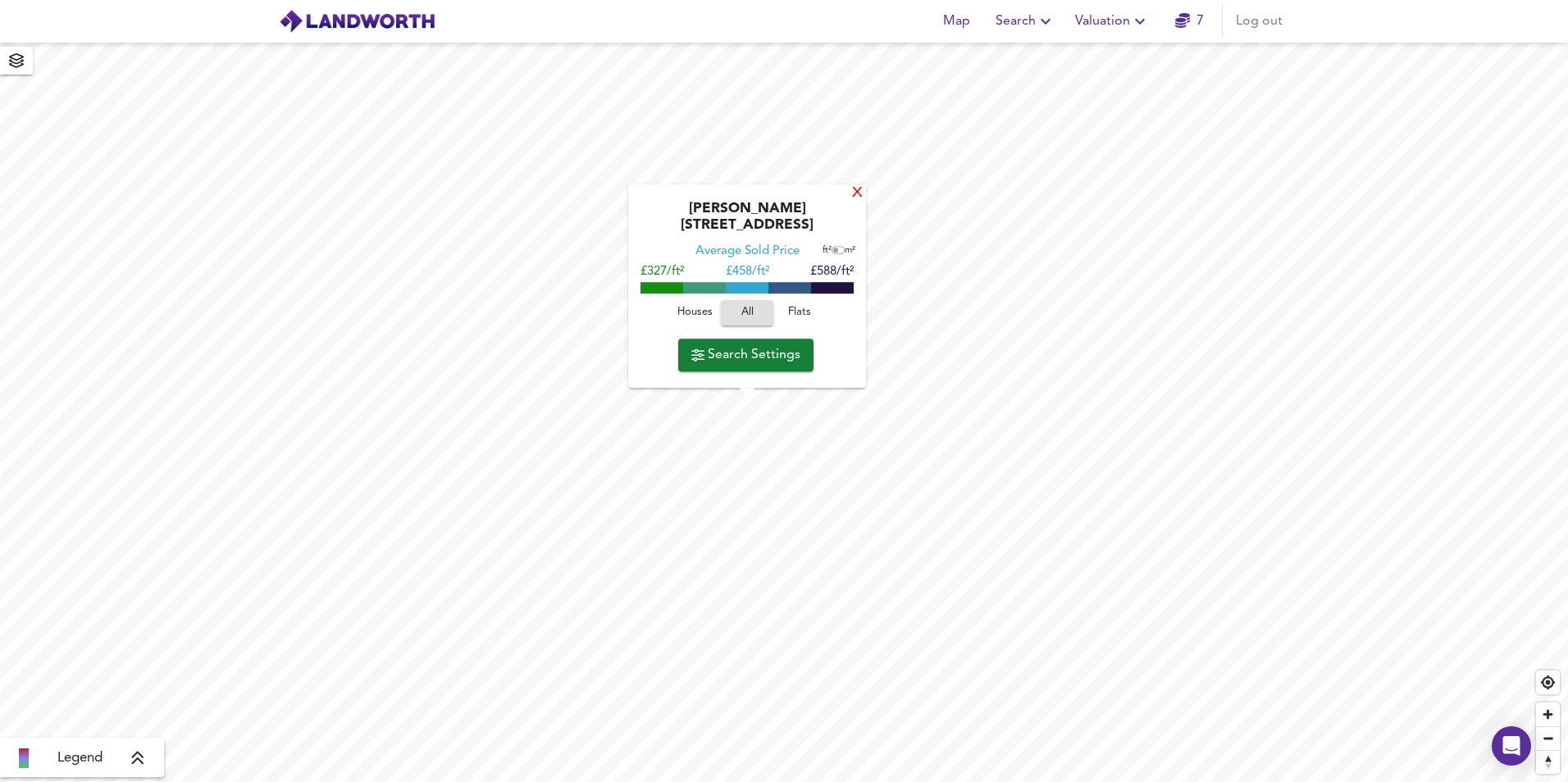
click at [854, 202] on div "X" at bounding box center [857, 193] width 14 height 15
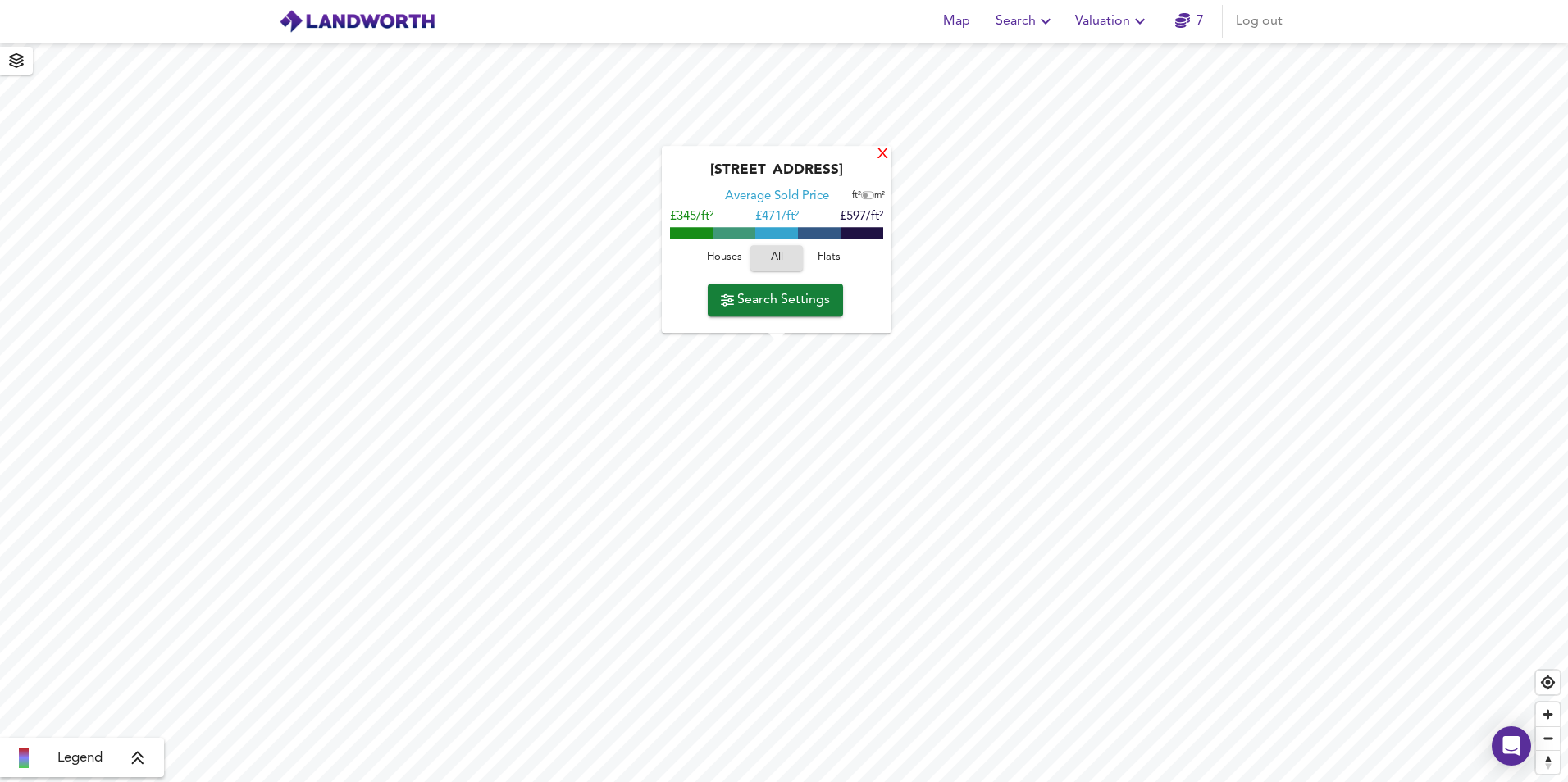
click at [878, 155] on div "X" at bounding box center [883, 155] width 14 height 15
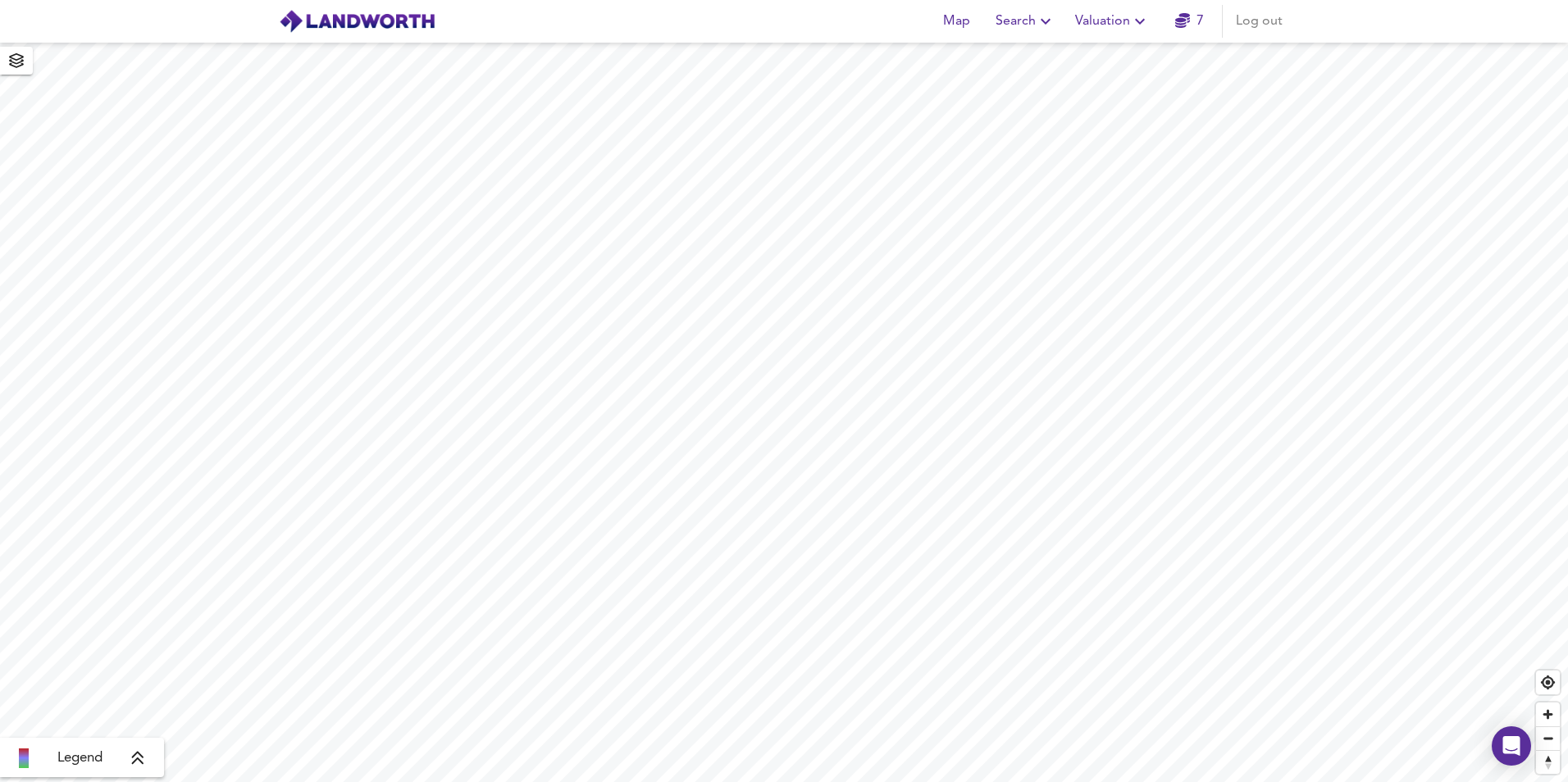
click at [703, 36] on div "Map Search Valuation 7 Log out Legend" at bounding box center [784, 391] width 1568 height 782
click at [1021, 25] on span "Search" at bounding box center [1025, 21] width 60 height 23
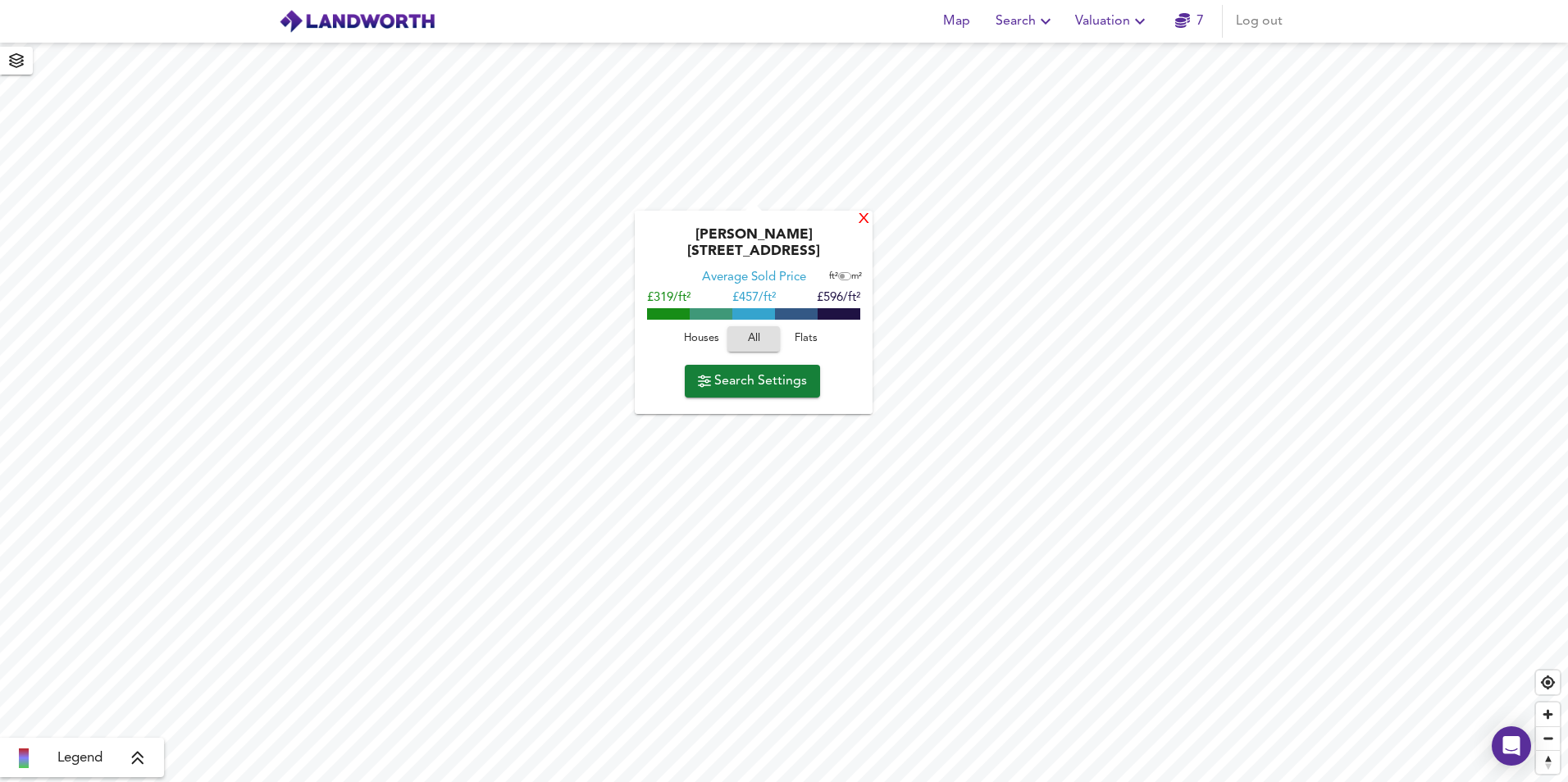
click at [860, 218] on div "X" at bounding box center [864, 219] width 14 height 15
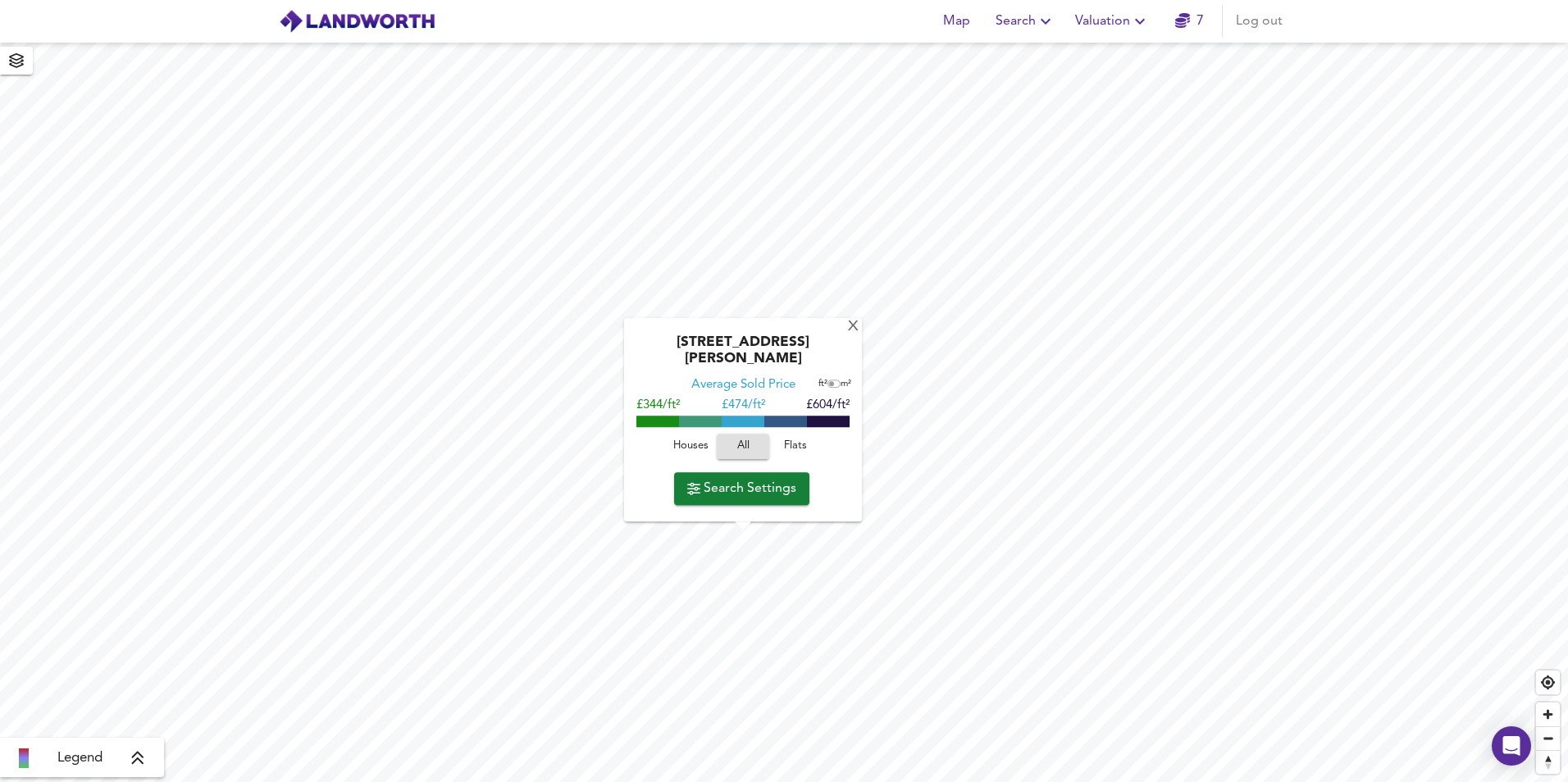
click at [679, 441] on span "Houses" at bounding box center [690, 446] width 44 height 19
click at [849, 335] on div "X" at bounding box center [854, 327] width 14 height 15
